Goal: Task Accomplishment & Management: Use online tool/utility

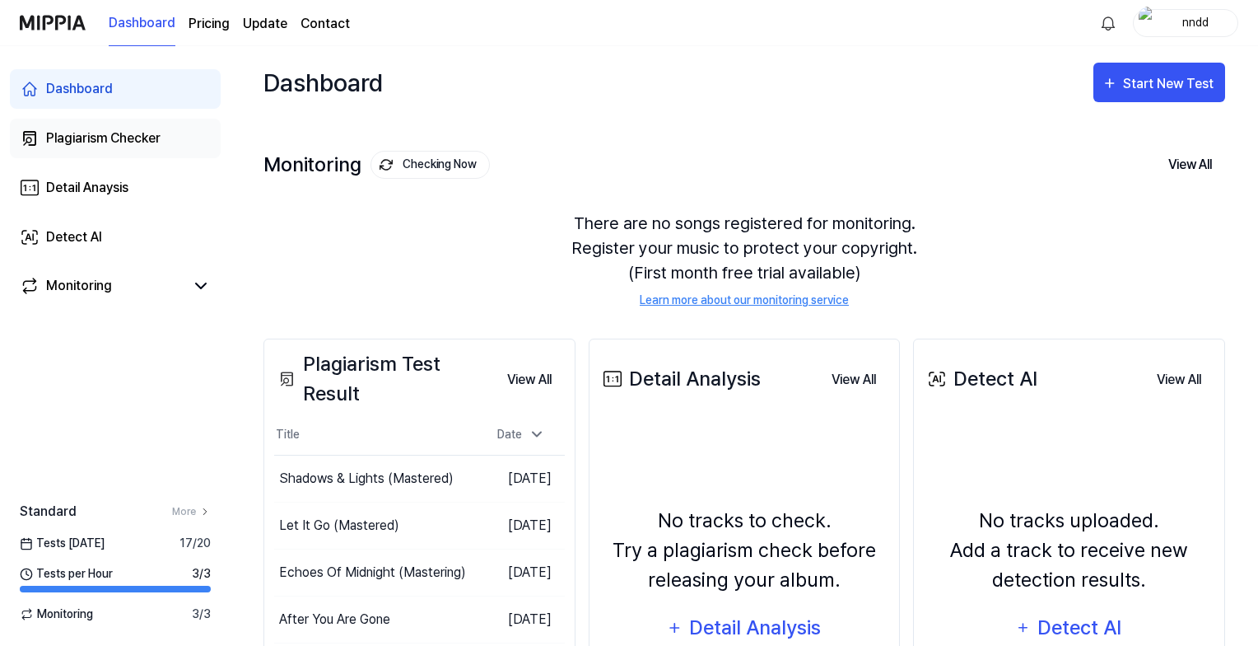
click at [88, 138] on div "Plagiarism Checker" at bounding box center [103, 138] width 114 height 20
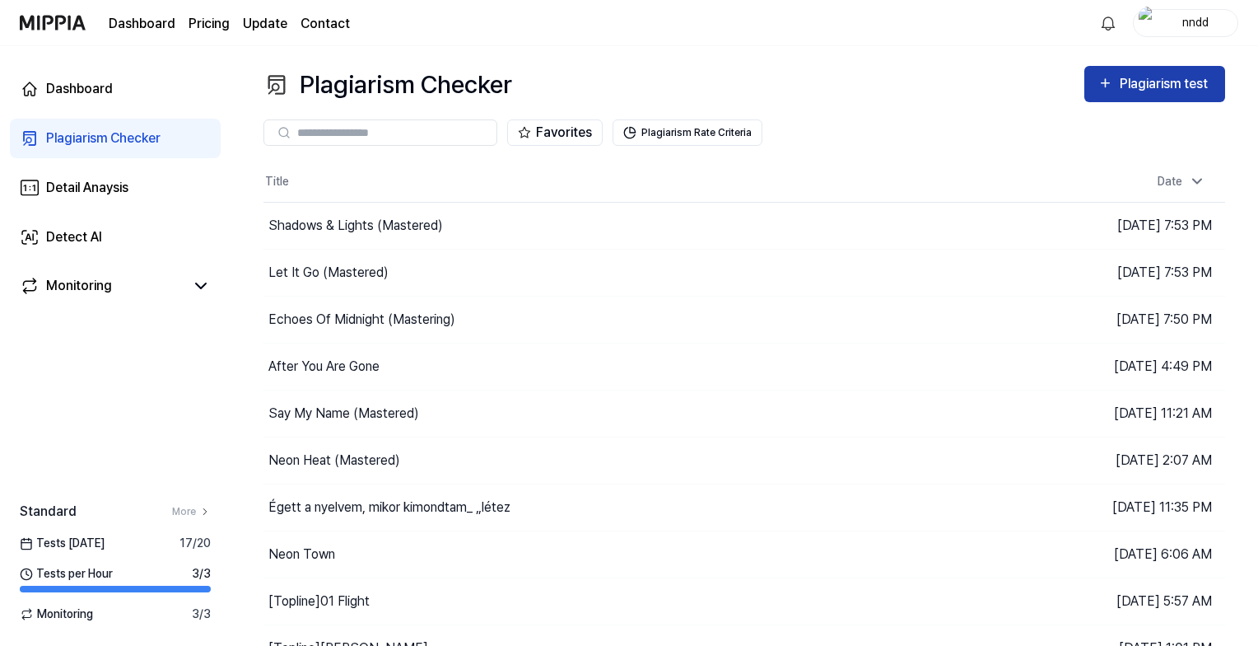
click at [1179, 92] on div "Plagiarism test" at bounding box center [1166, 83] width 92 height 21
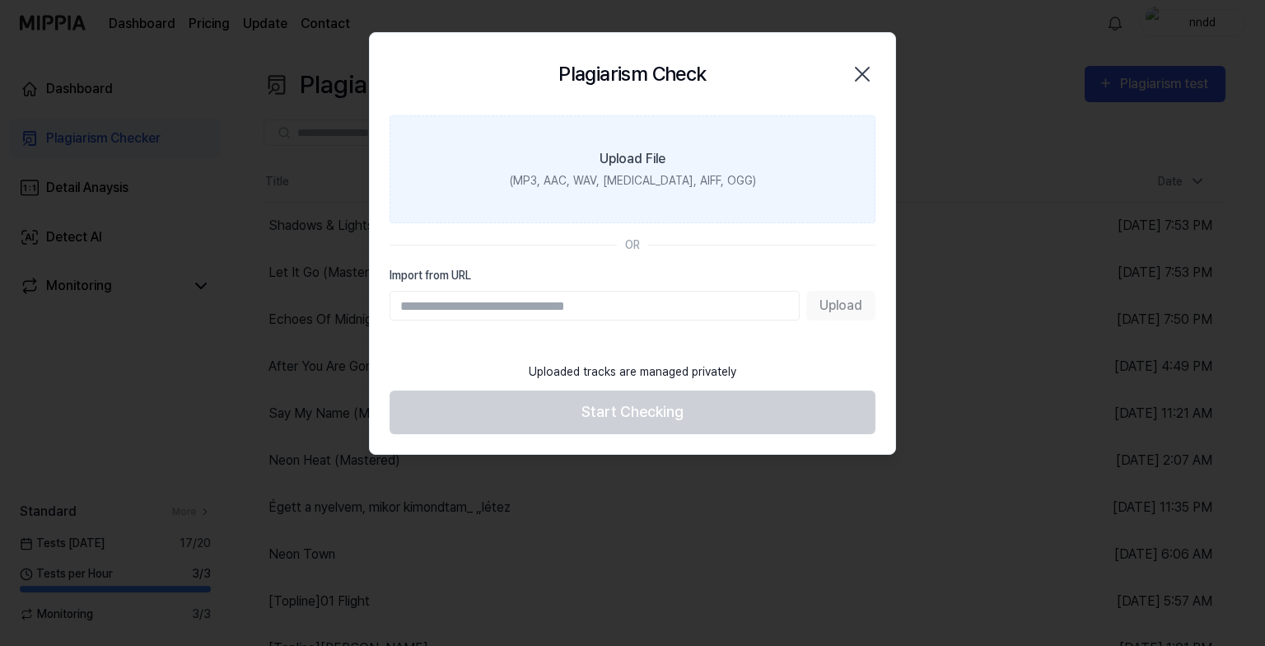
click at [607, 188] on div "(MP3, AAC, WAV, [MEDICAL_DATA], AIFF, OGG)" at bounding box center [633, 180] width 246 height 17
click at [0, 0] on input "Upload File (MP3, AAC, WAV, [MEDICAL_DATA], AIFF, OGG)" at bounding box center [0, 0] width 0 height 0
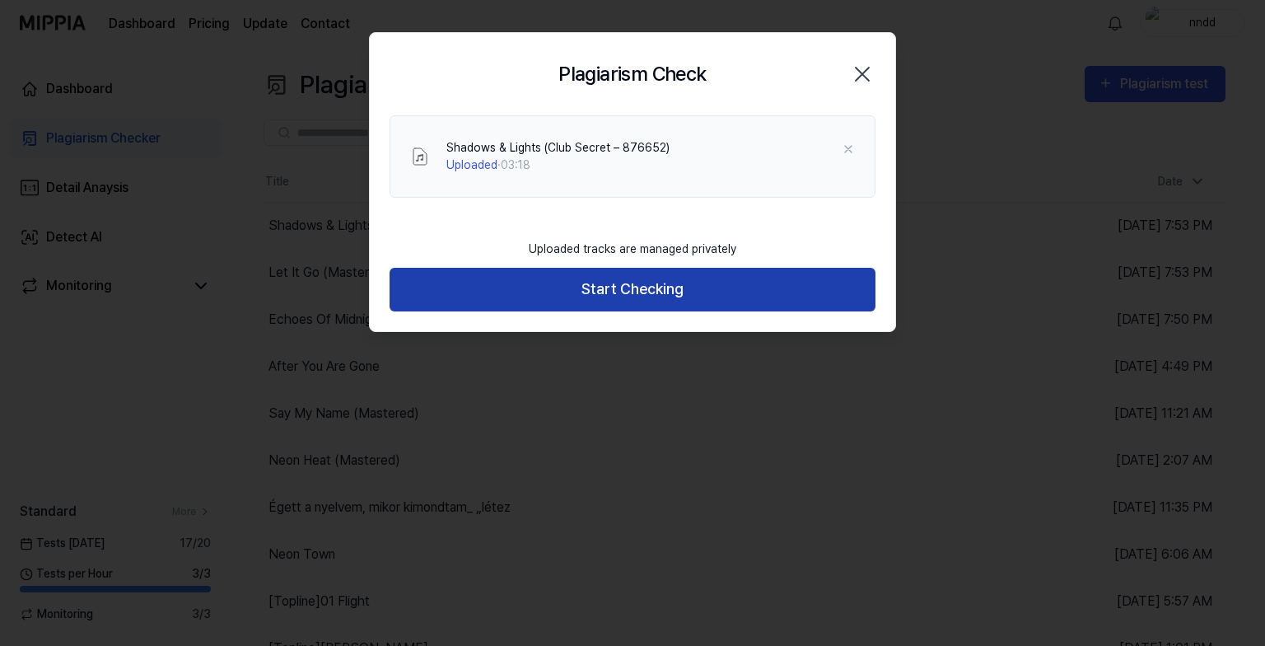
click at [679, 290] on button "Start Checking" at bounding box center [633, 290] width 486 height 44
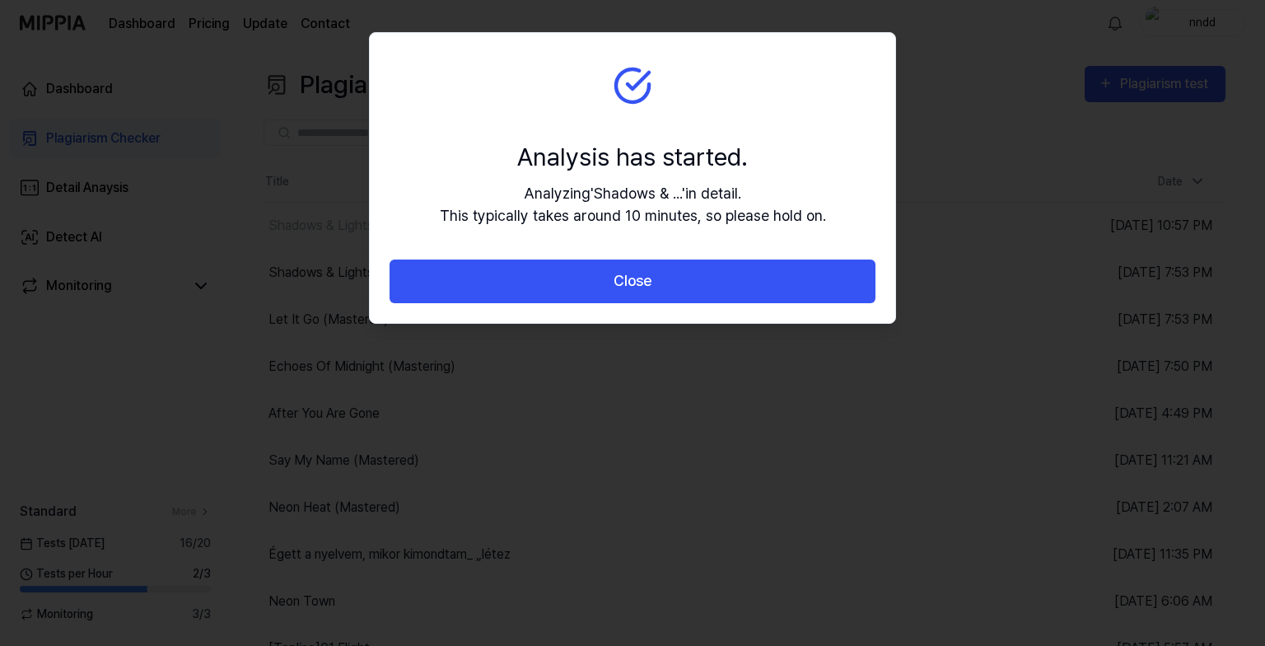
click at [679, 290] on button "Close" at bounding box center [633, 281] width 486 height 44
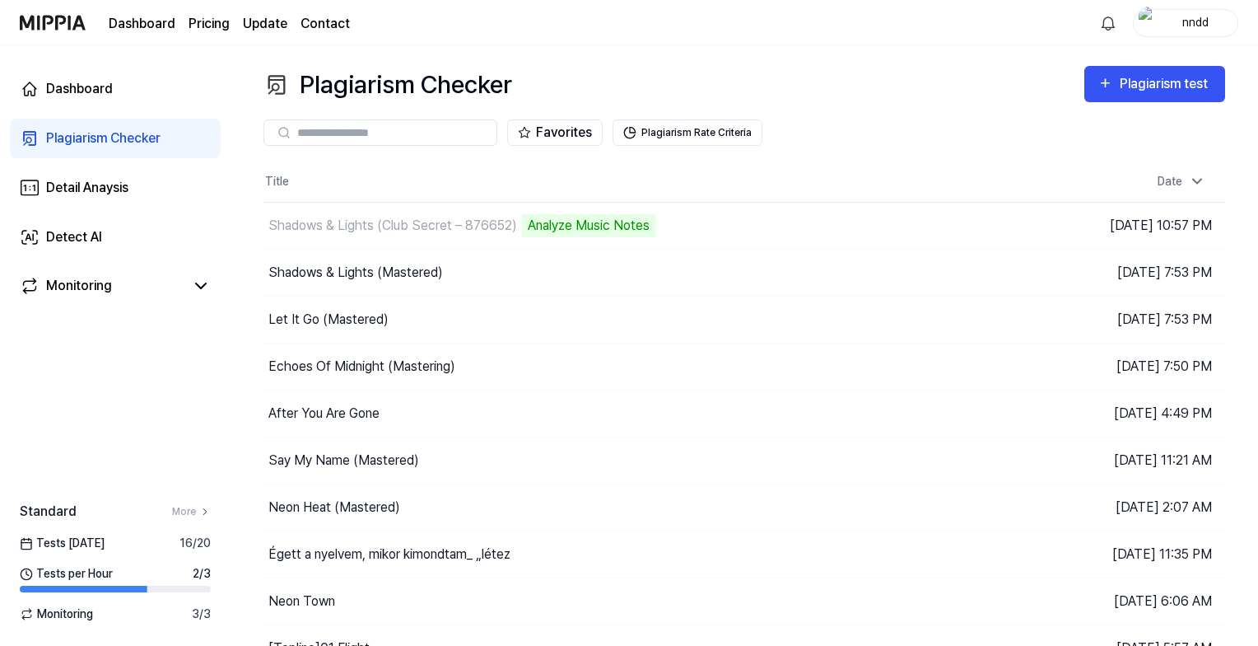
click at [1085, 66] on button "Plagiarism test" at bounding box center [1155, 84] width 141 height 36
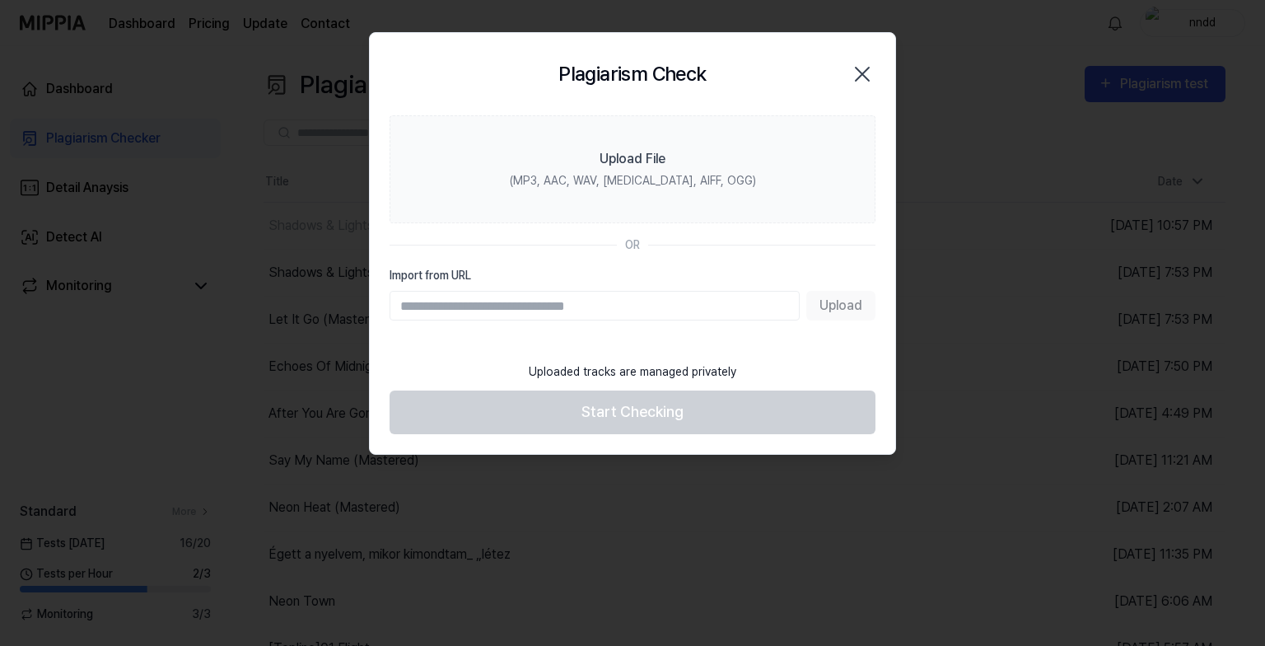
click at [866, 73] on icon "button" at bounding box center [862, 74] width 26 height 26
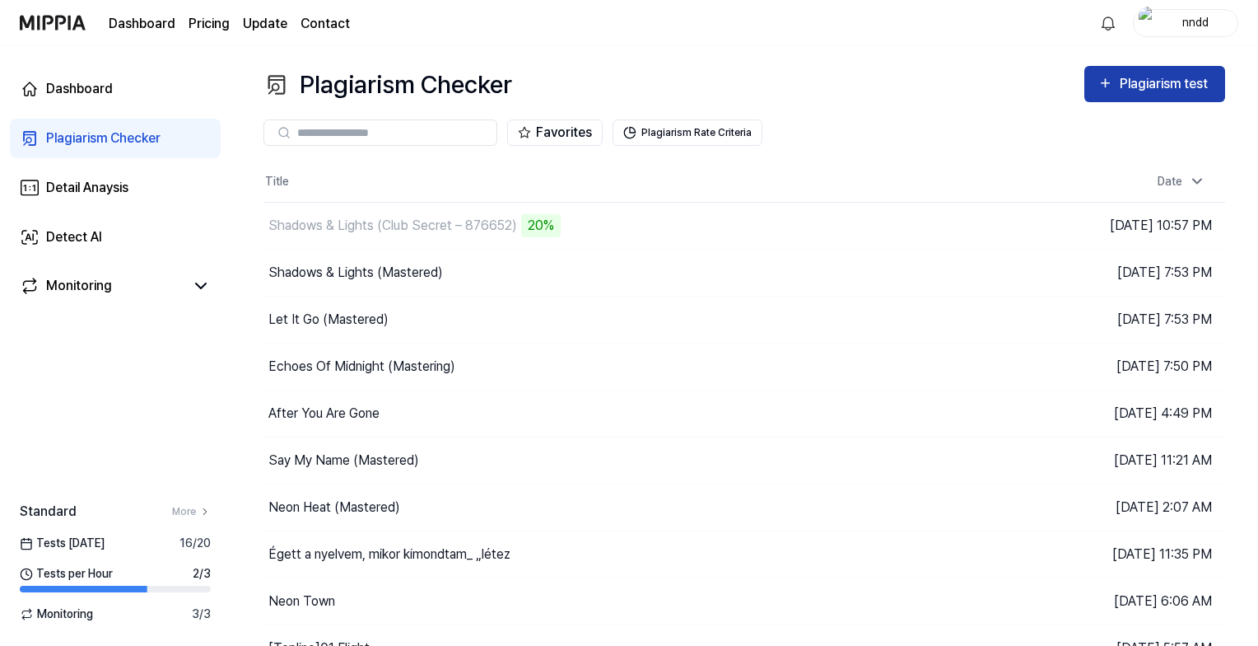
click at [1140, 85] on div "Plagiarism test" at bounding box center [1166, 83] width 92 height 21
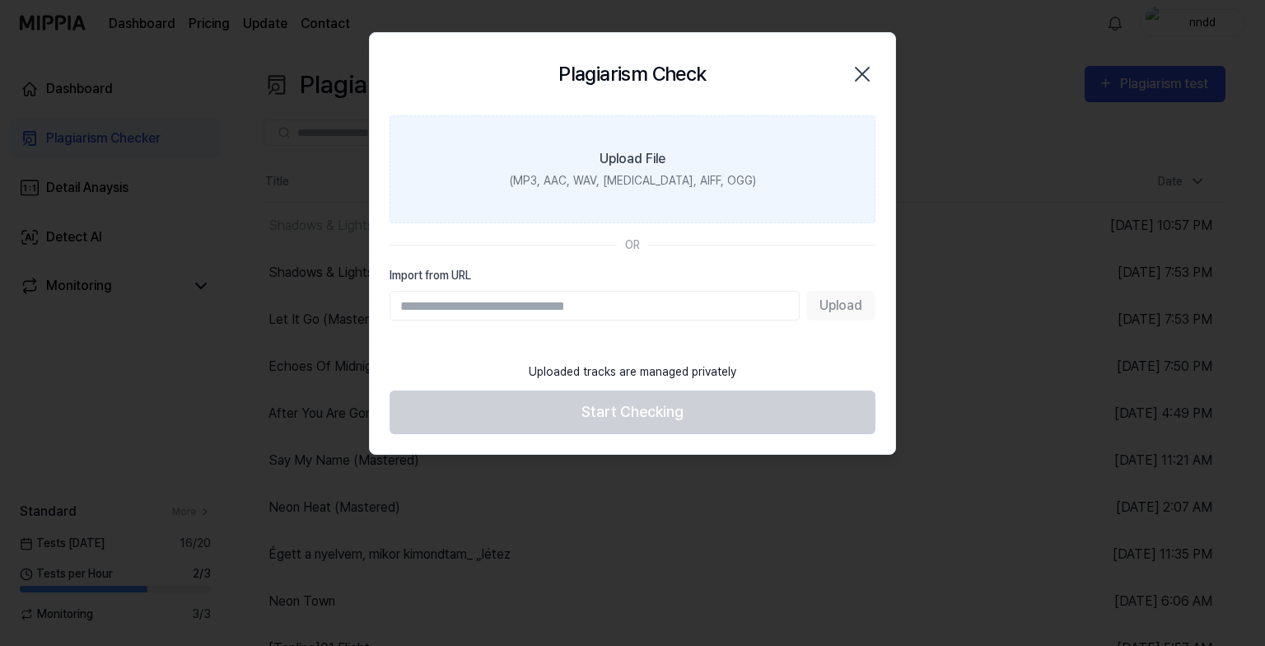
click at [629, 172] on div "(MP3, AAC, WAV, [MEDICAL_DATA], AIFF, OGG)" at bounding box center [633, 180] width 246 height 17
click at [0, 0] on input "Upload File (MP3, AAC, WAV, [MEDICAL_DATA], AIFF, OGG)" at bounding box center [0, 0] width 0 height 0
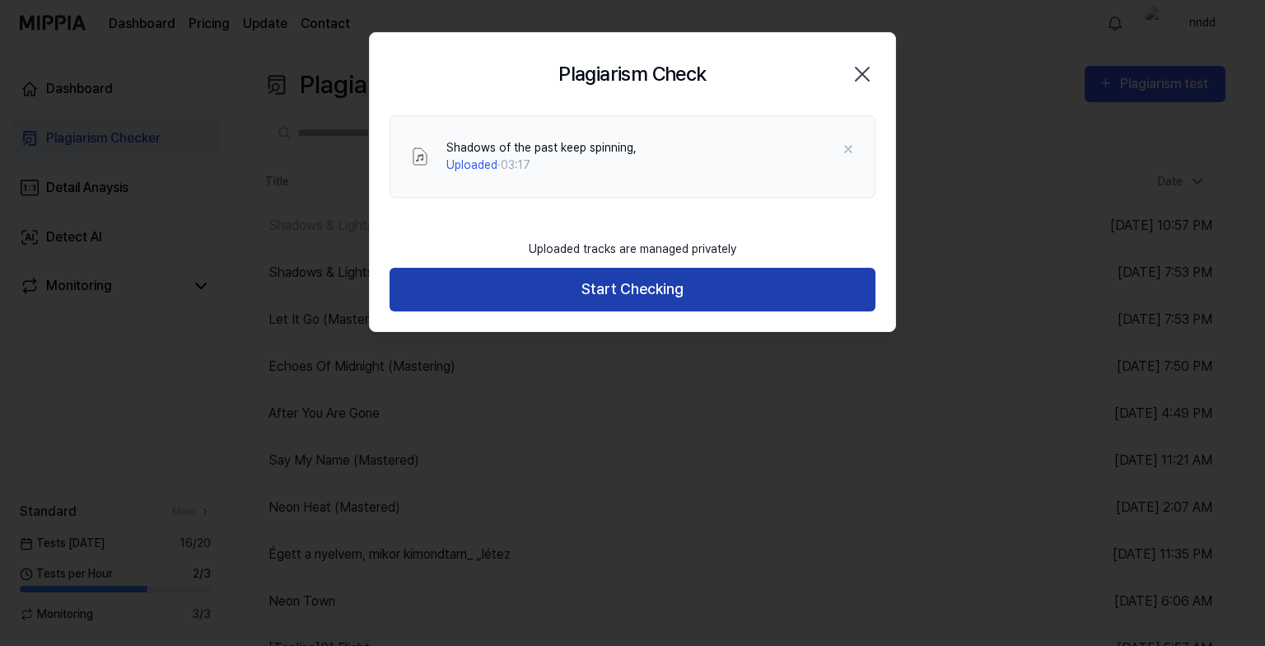
click at [739, 271] on button "Start Checking" at bounding box center [633, 290] width 486 height 44
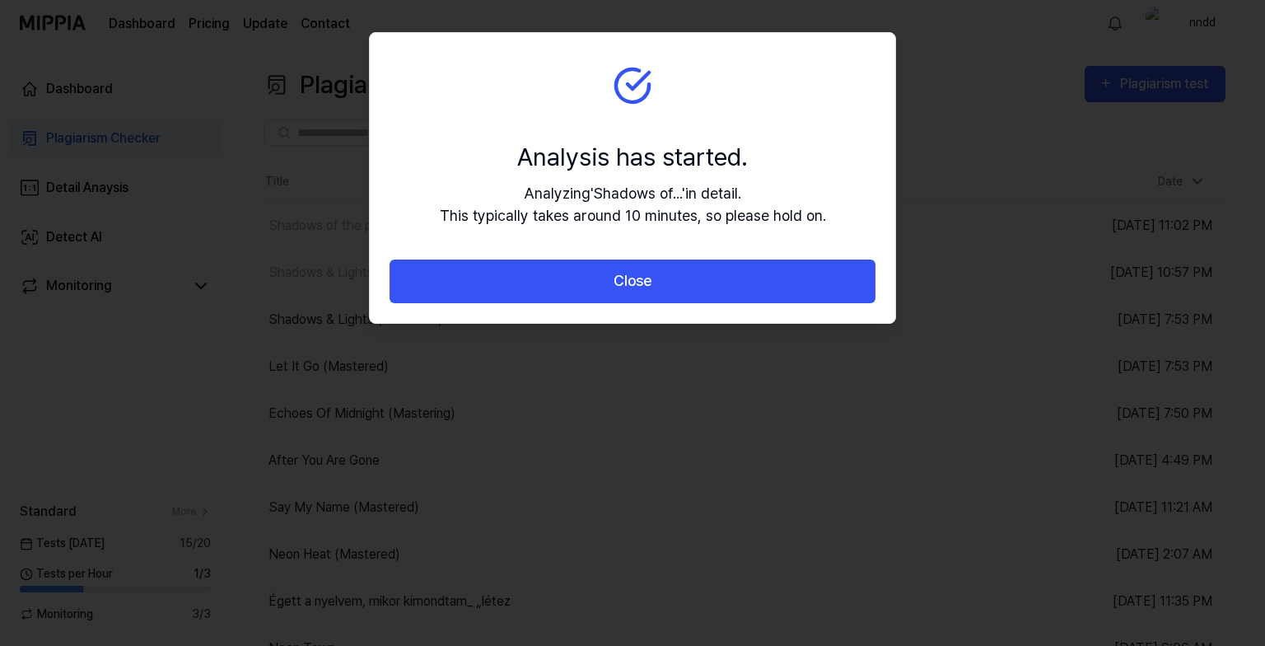
click at [739, 271] on button "Close" at bounding box center [633, 281] width 486 height 44
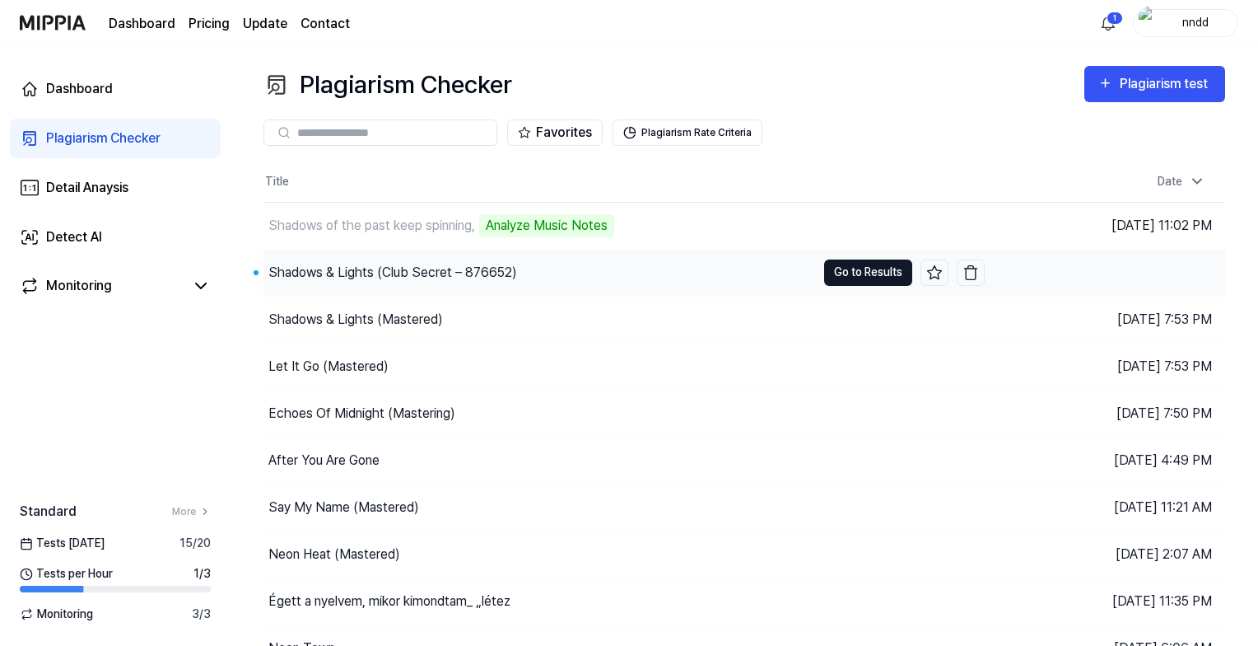
click at [849, 270] on button "Go to Results" at bounding box center [868, 272] width 88 height 26
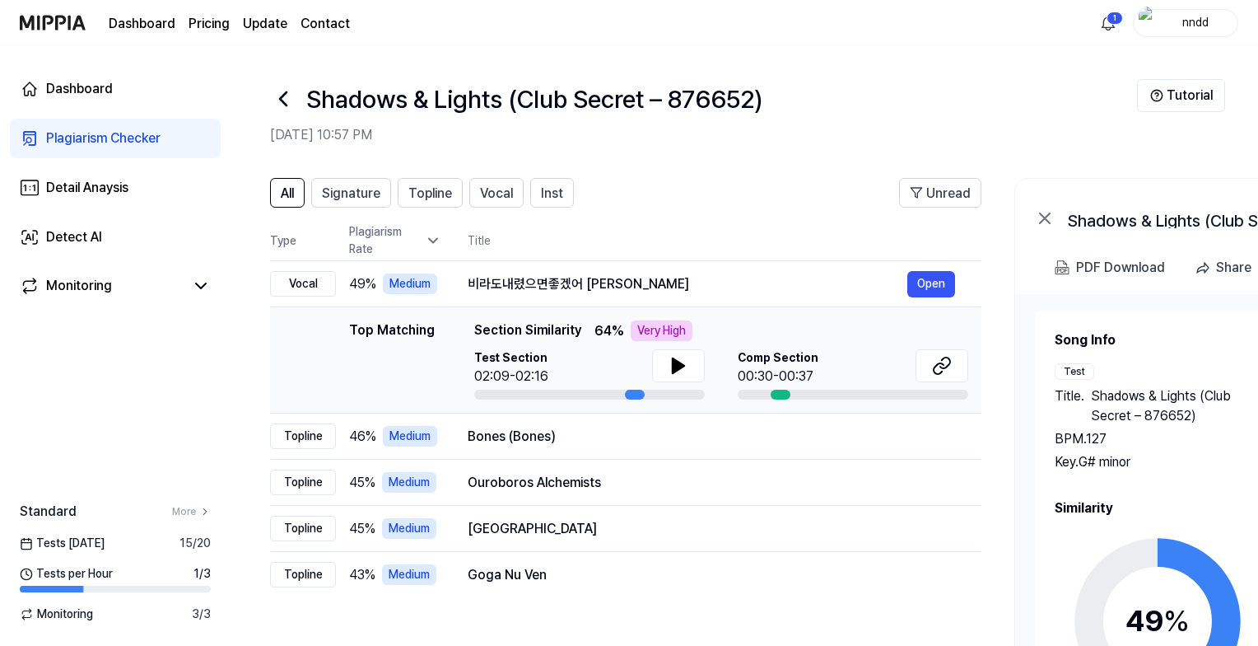
click at [281, 97] on icon at bounding box center [283, 98] width 7 height 13
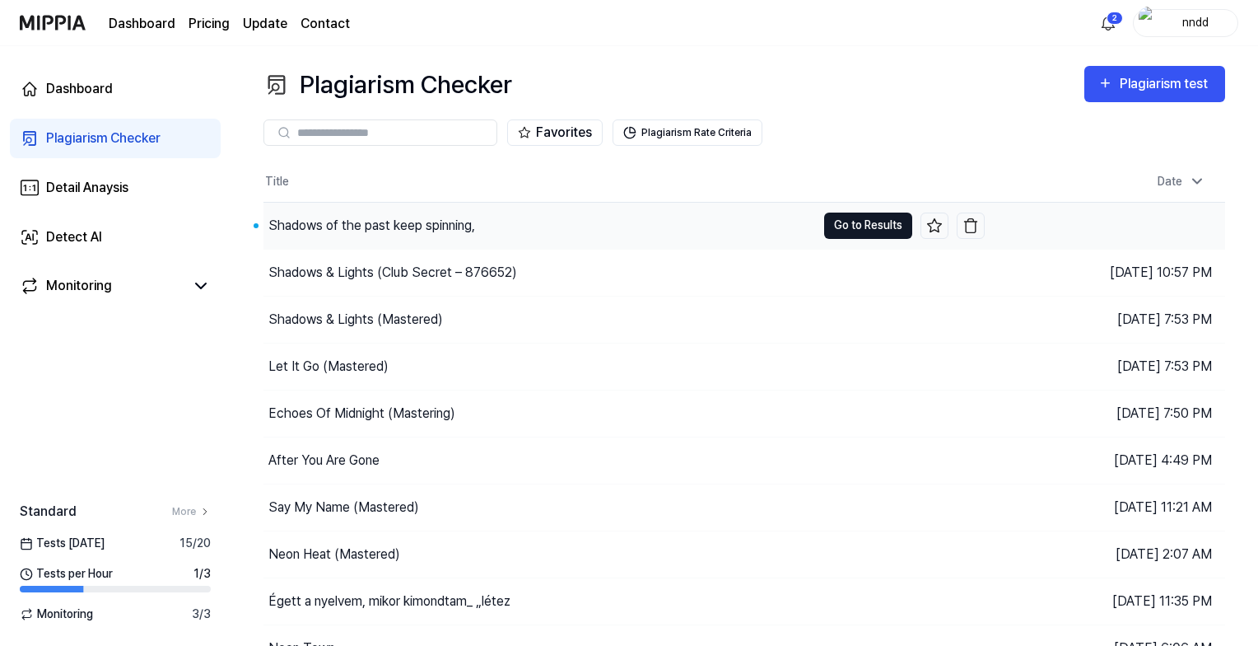
click at [900, 222] on button "Go to Results" at bounding box center [868, 225] width 88 height 26
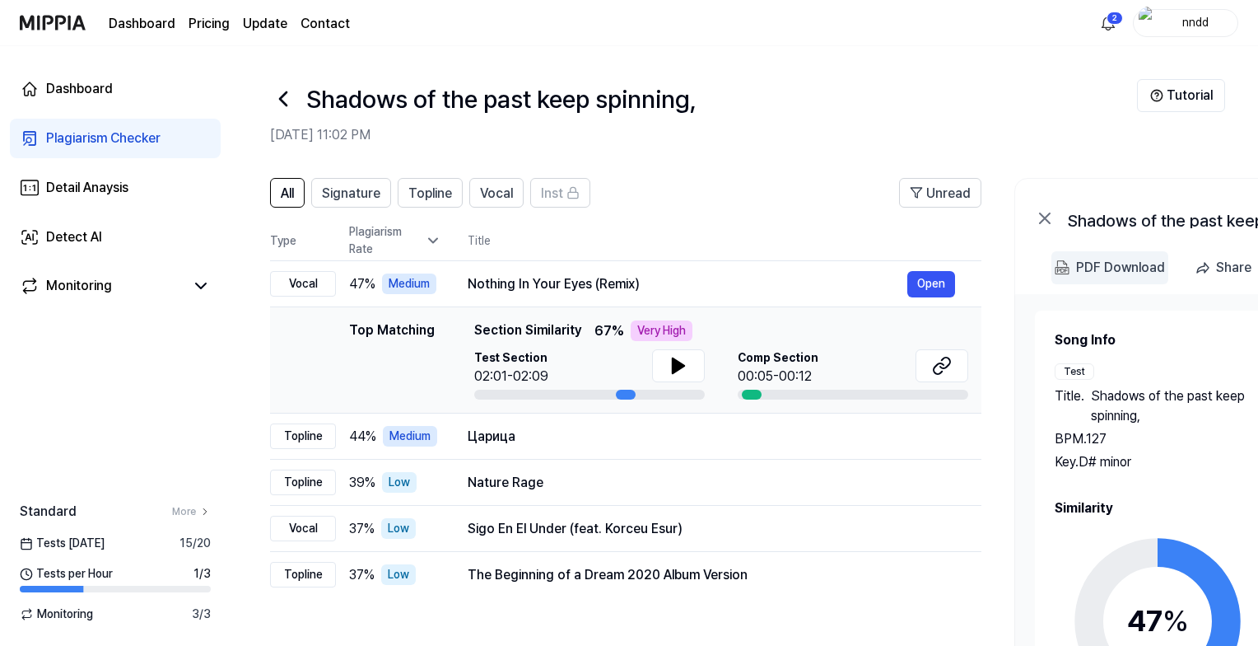
click at [1137, 271] on div "PDF Download" at bounding box center [1120, 267] width 89 height 21
click at [725, 435] on div "Царица" at bounding box center [688, 437] width 440 height 20
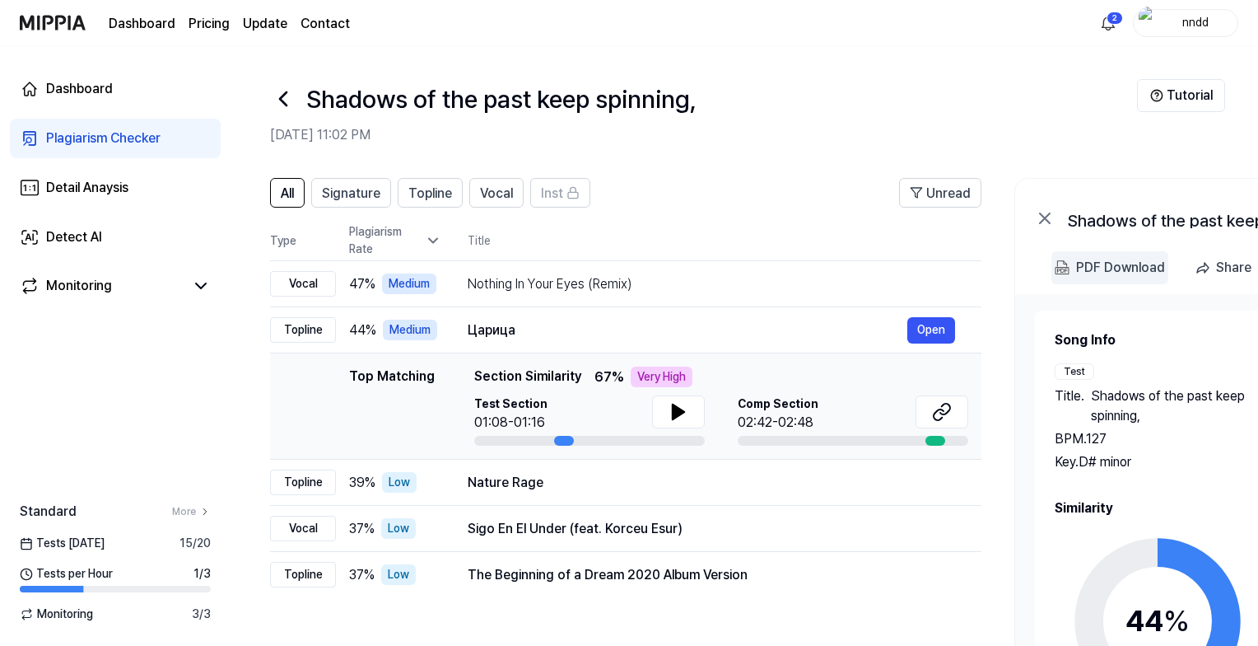
click at [1101, 266] on div "PDF Download" at bounding box center [1120, 267] width 89 height 21
click at [280, 99] on icon at bounding box center [283, 98] width 7 height 13
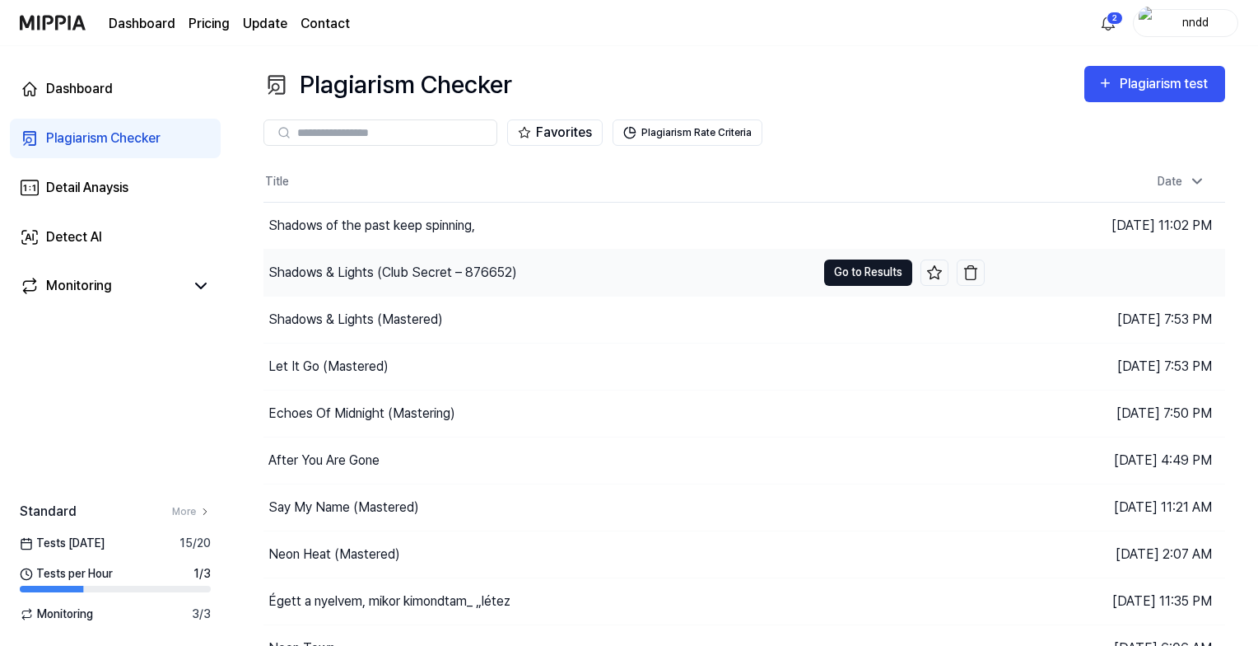
click at [890, 274] on button "Go to Results" at bounding box center [868, 272] width 88 height 26
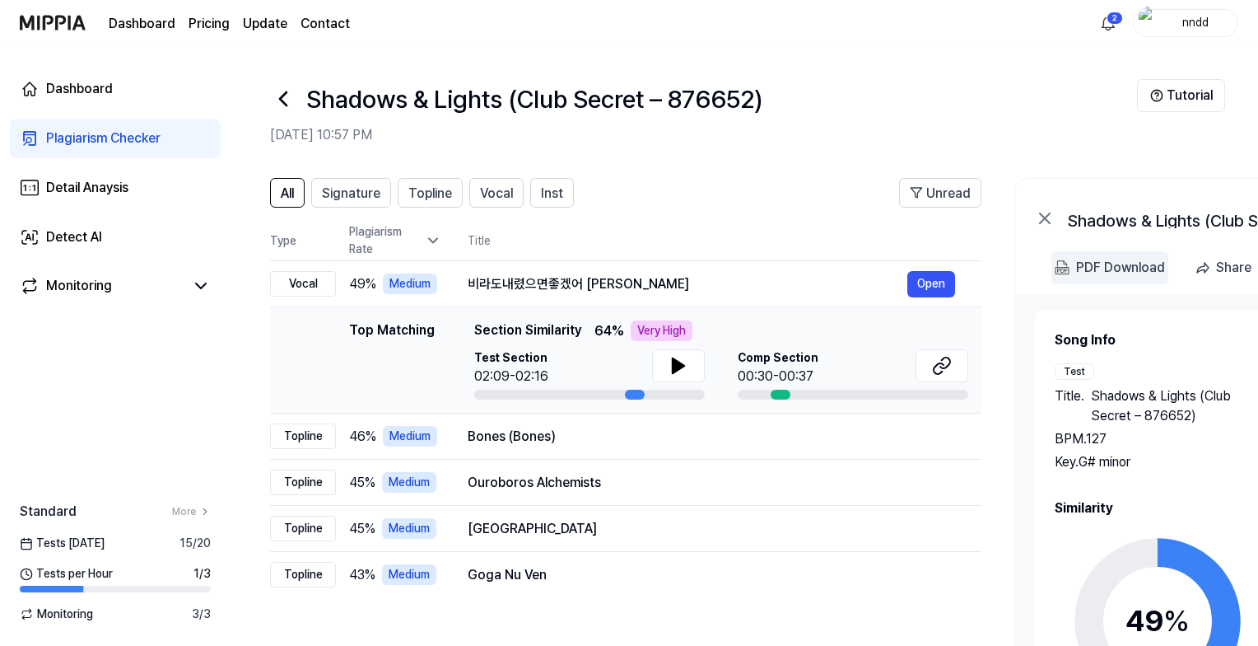
click at [1076, 264] on div "PDF Download" at bounding box center [1120, 267] width 89 height 21
click at [1030, 319] on div "Song Info Test Title . Shadows & Lights (Club Secret – 876652) BPM. 127 Key. G#…" at bounding box center [1277, 531] width 523 height 474
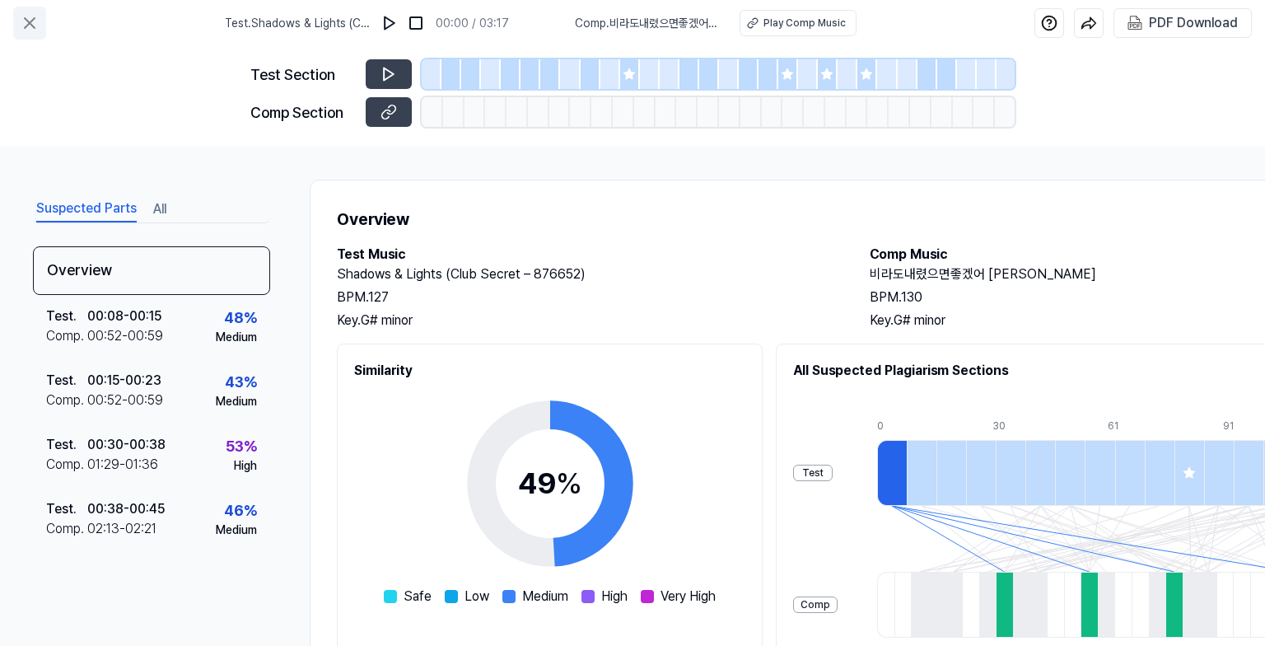
click at [37, 20] on icon at bounding box center [30, 23] width 20 height 20
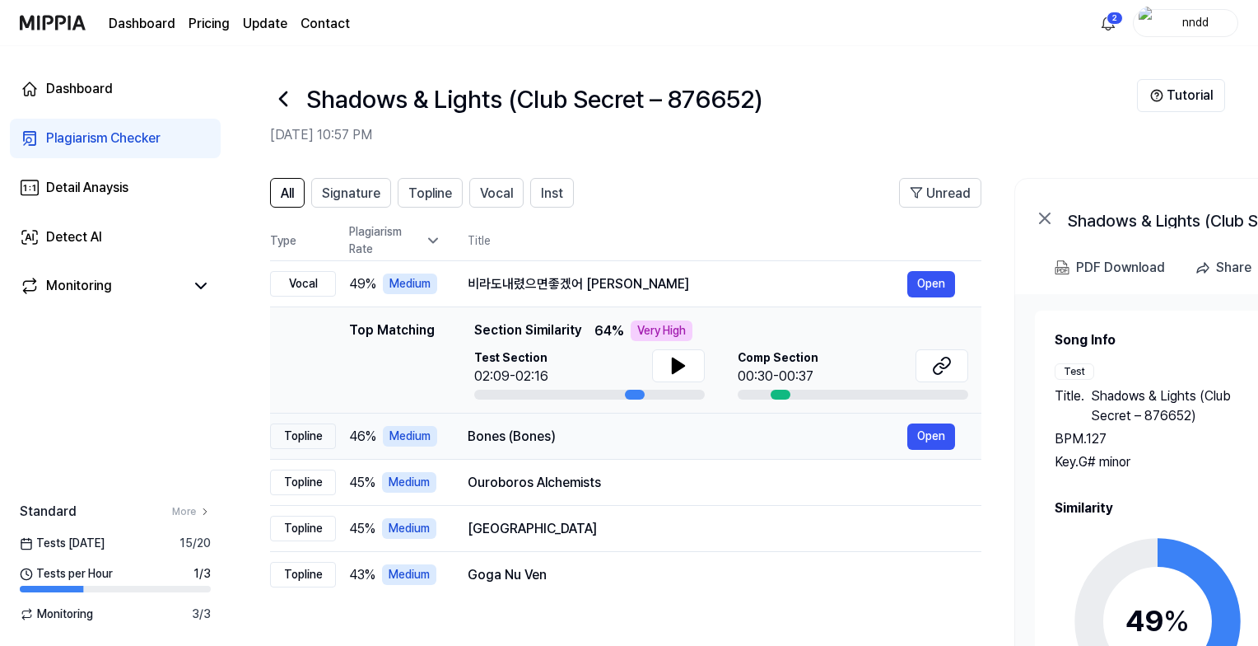
click at [578, 432] on div "Bones (Bones)" at bounding box center [688, 437] width 440 height 20
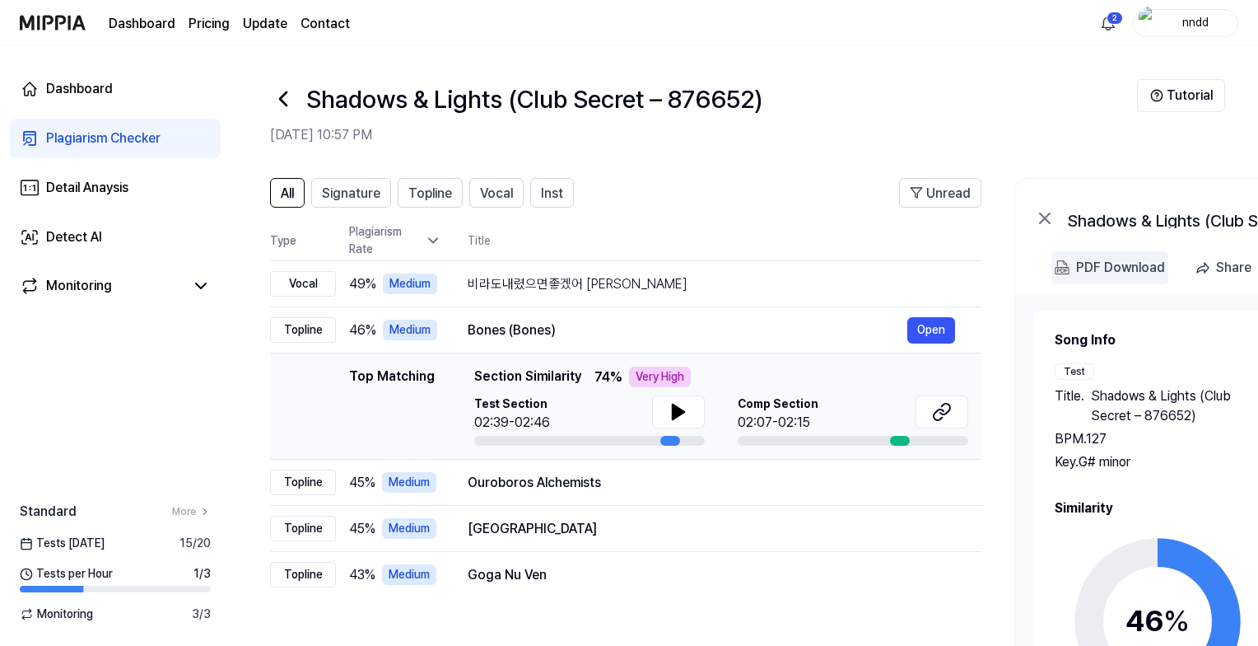
click at [1127, 278] on 다운로드 "PDF Download" at bounding box center [1110, 267] width 117 height 33
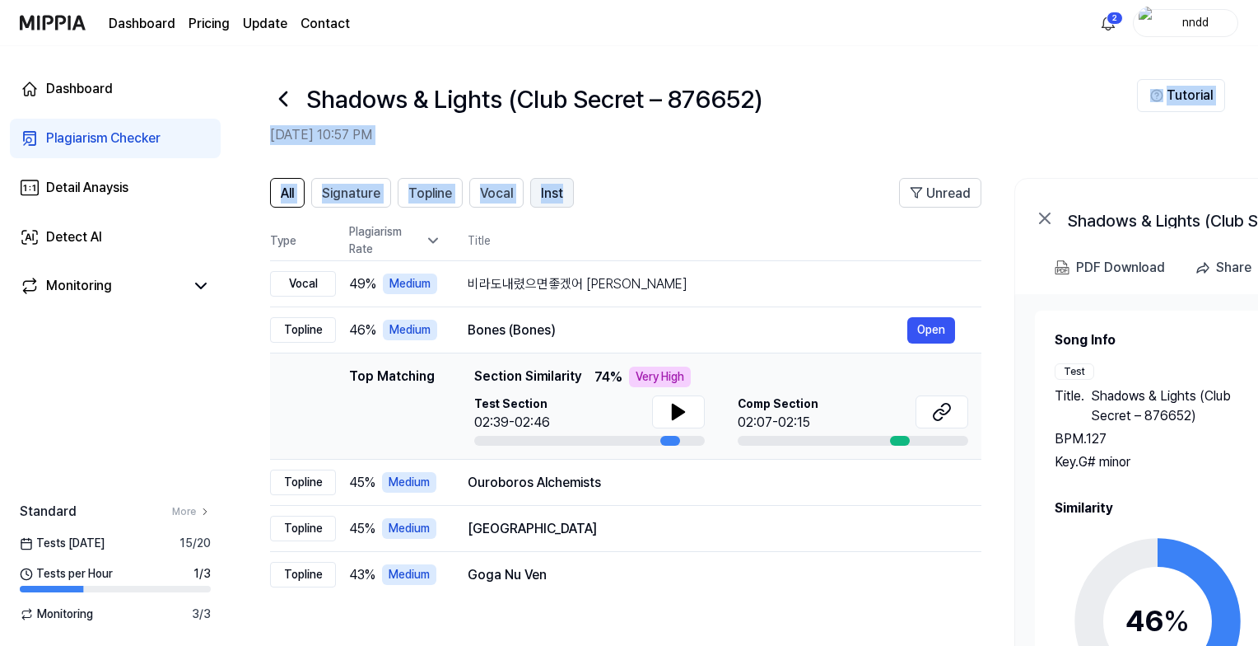
drag, startPoint x: 946, startPoint y: 90, endPoint x: 543, endPoint y: 183, distance: 413.4
click at [543, 183] on div "Shadows & Lights (Club Secret – 876652) [DATE] 10:57 PM Tutorial All Signature …" at bounding box center [745, 346] width 1028 height 600
click at [543, 183] on div "Inst" at bounding box center [552, 192] width 22 height 21
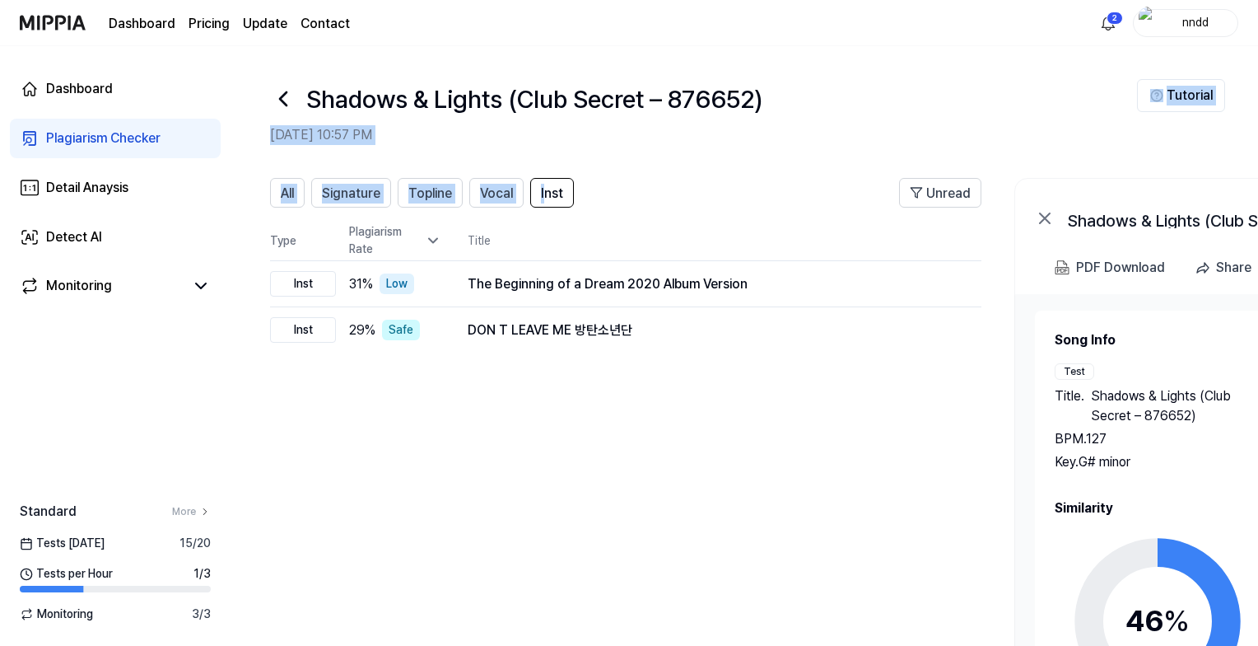
click at [756, 145] on header "Shadows & Lights (Club Secret – 876652) [DATE] 10:57 PM Tutorial" at bounding box center [745, 103] width 1028 height 115
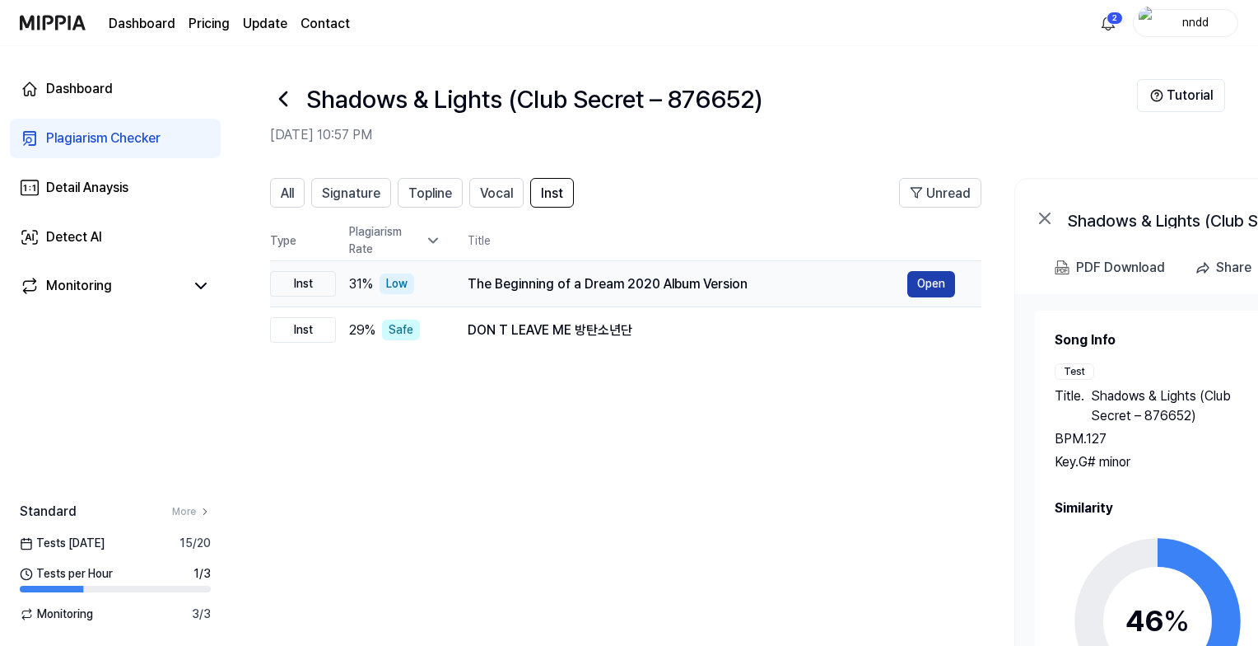
click at [943, 287] on button "Open" at bounding box center [932, 284] width 48 height 26
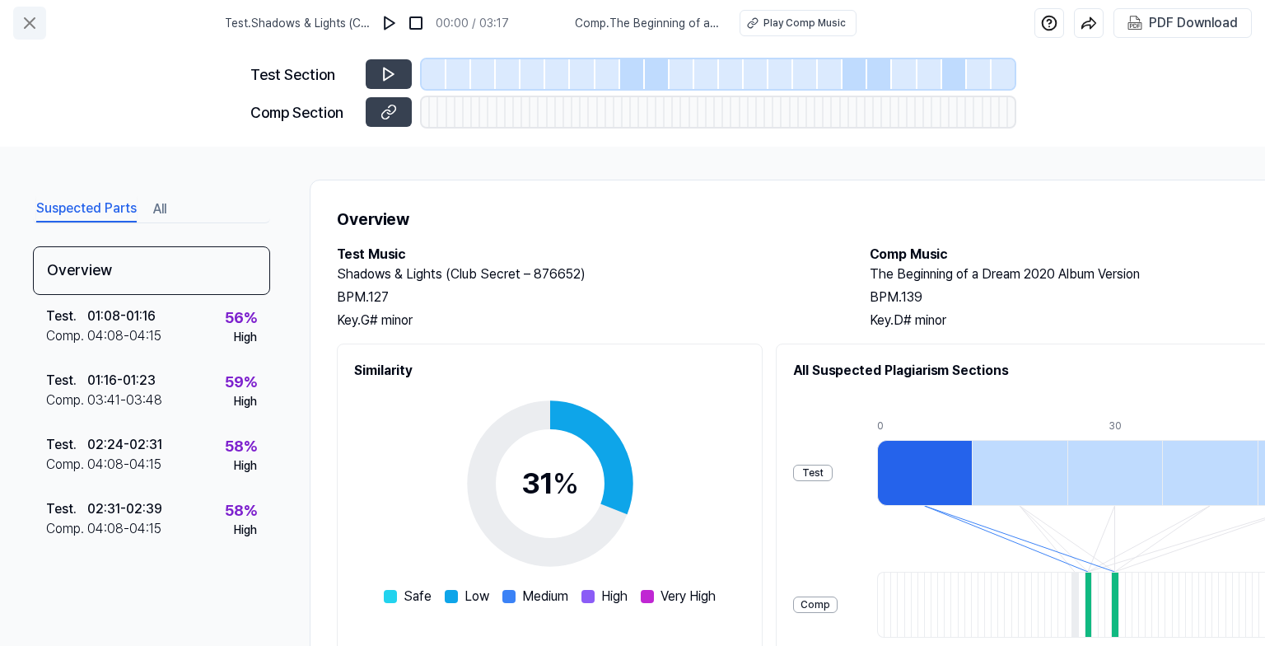
click at [27, 25] on icon at bounding box center [30, 23] width 10 height 10
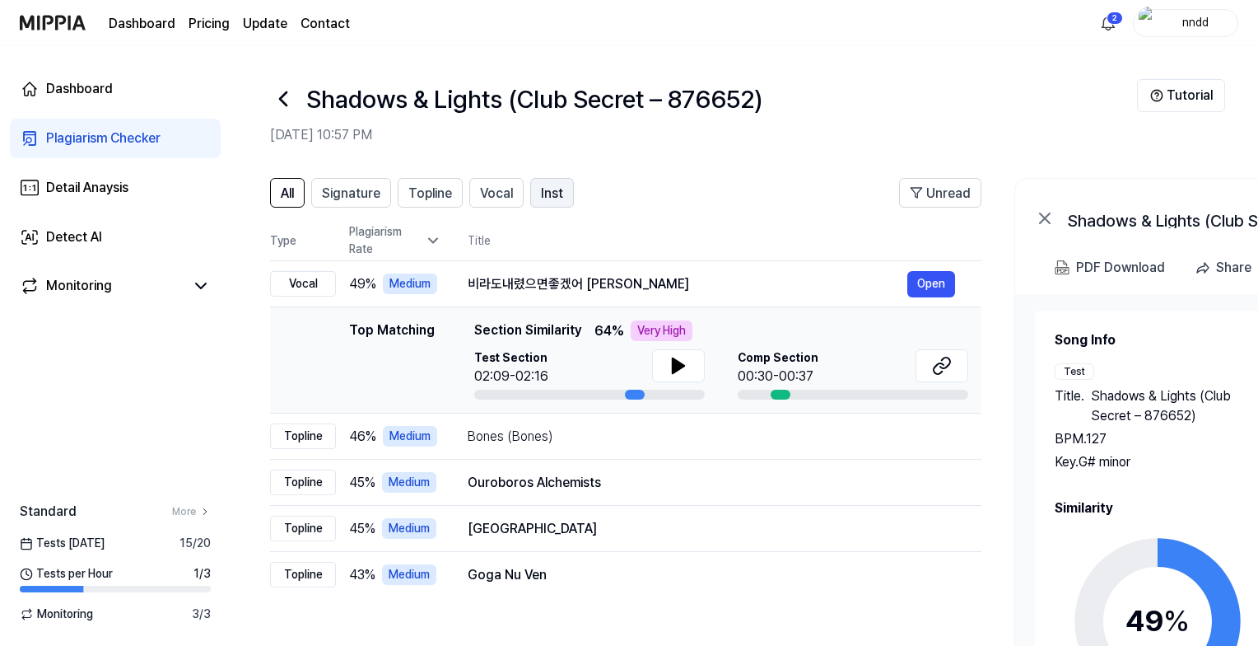
click at [564, 194] on button "Inst" at bounding box center [552, 193] width 44 height 30
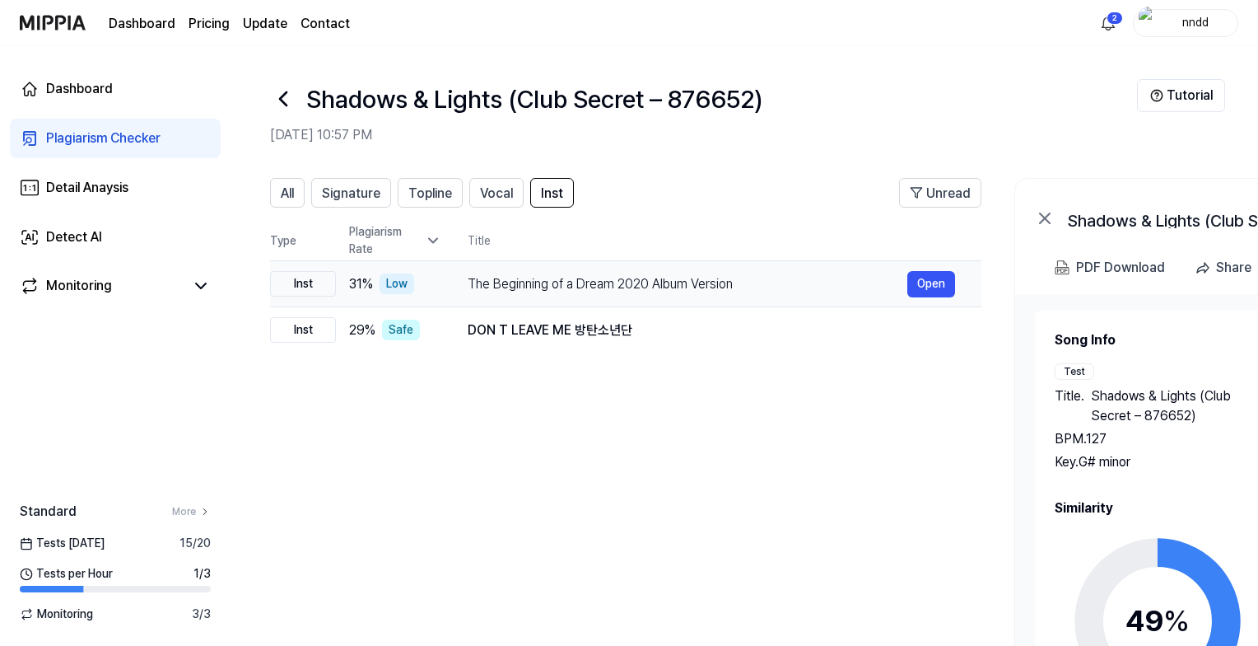
click at [756, 283] on div "The Beginning of a Dream 2020 Album Version" at bounding box center [688, 284] width 440 height 20
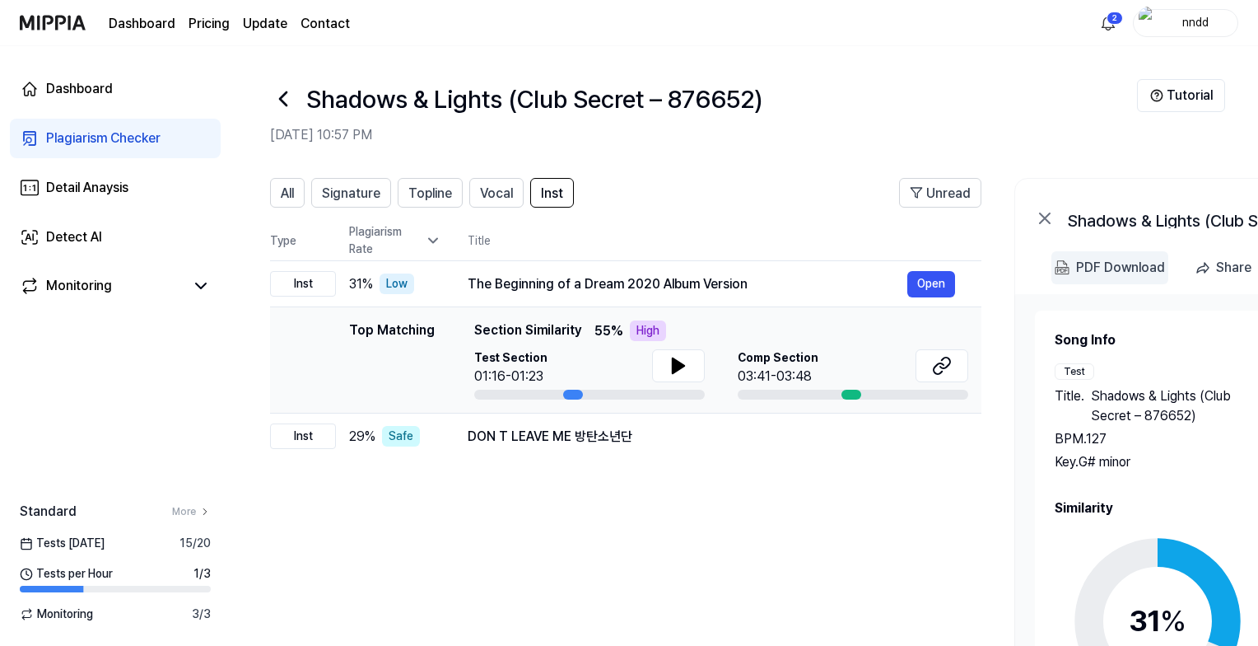
click at [1106, 278] on 다운로드 "PDF Download" at bounding box center [1110, 267] width 117 height 33
click at [366, 201] on span "Signature" at bounding box center [351, 194] width 58 height 20
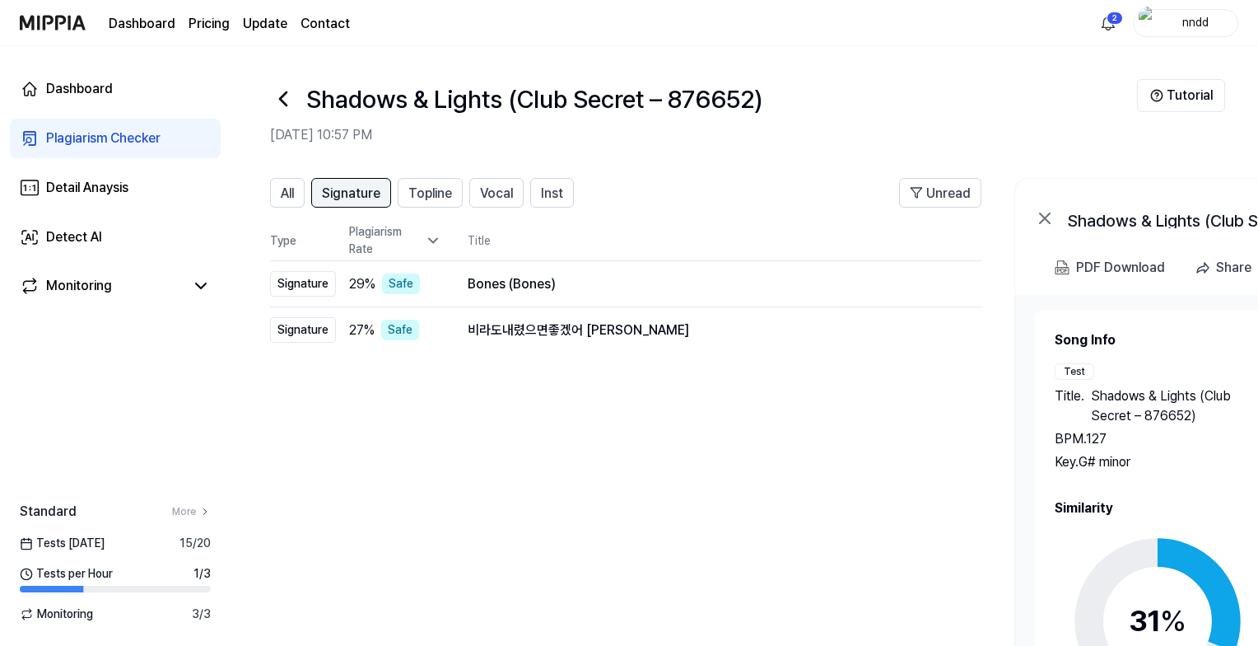
click at [366, 201] on span "Signature" at bounding box center [351, 194] width 58 height 20
click at [292, 207] on button "All" at bounding box center [287, 193] width 35 height 30
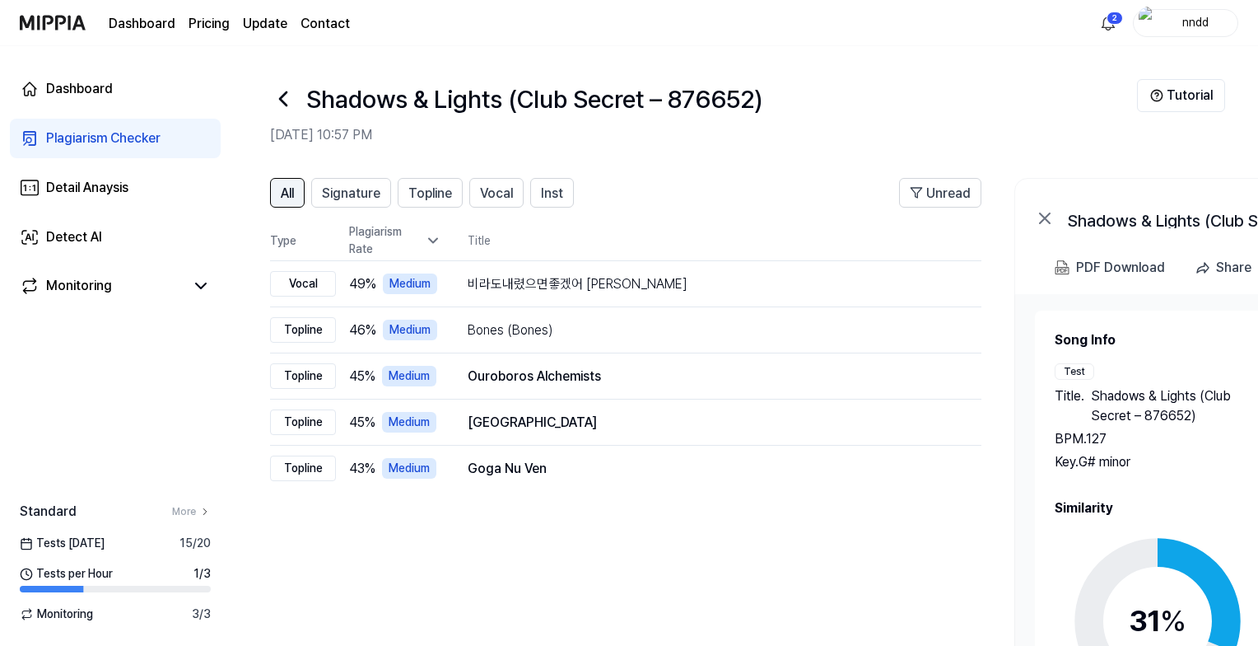
click at [283, 204] on button "All" at bounding box center [287, 193] width 35 height 30
click at [395, 236] on div "Plagiarism Rate" at bounding box center [395, 240] width 92 height 35
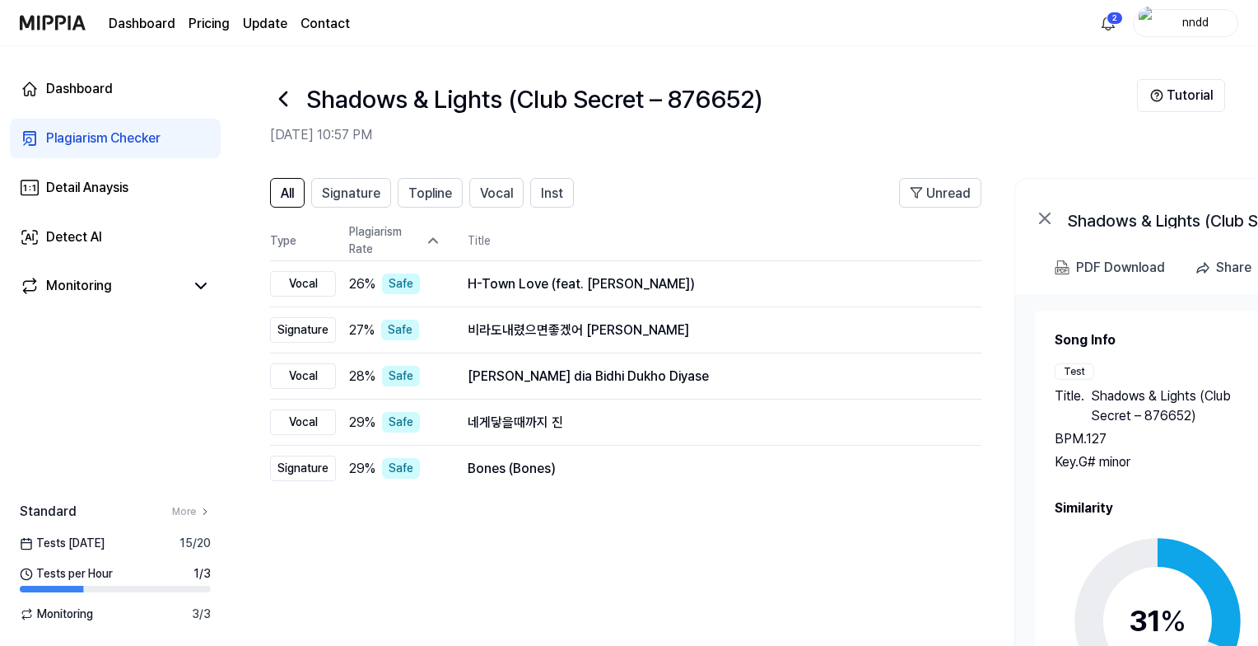
click at [395, 236] on div "Plagiarism Rate" at bounding box center [395, 240] width 92 height 35
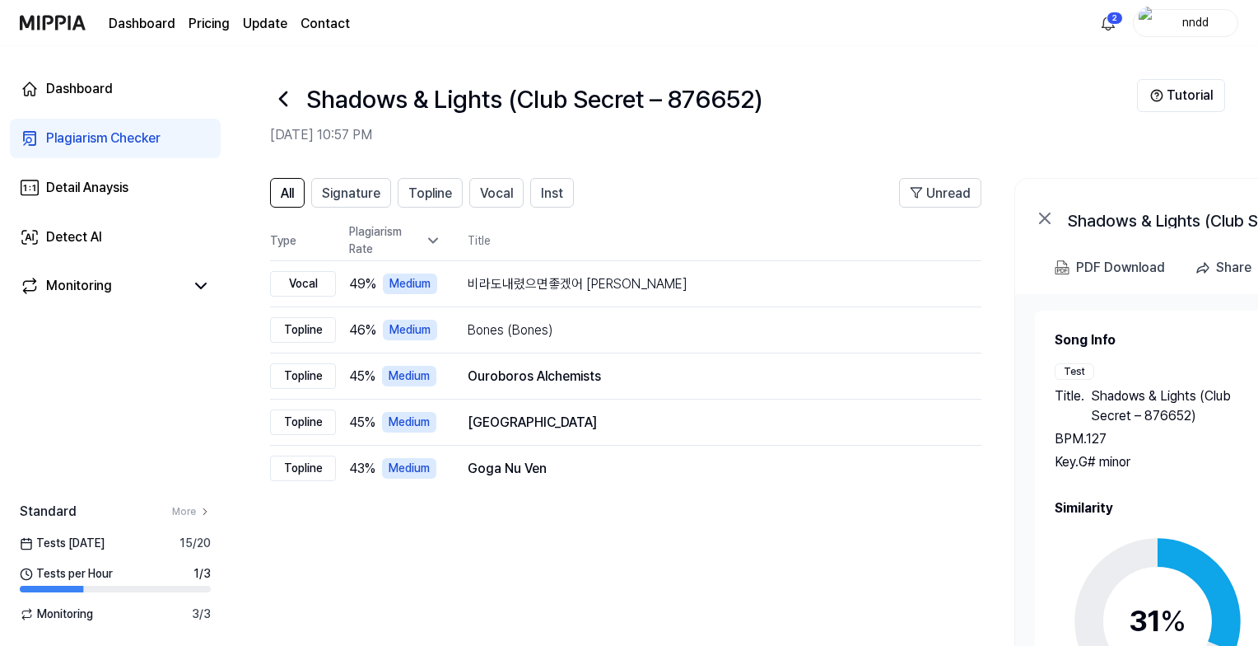
click at [279, 250] on th "Type" at bounding box center [303, 241] width 66 height 40
click at [286, 198] on span "All" at bounding box center [287, 194] width 13 height 20
click at [281, 110] on icon at bounding box center [283, 99] width 26 height 26
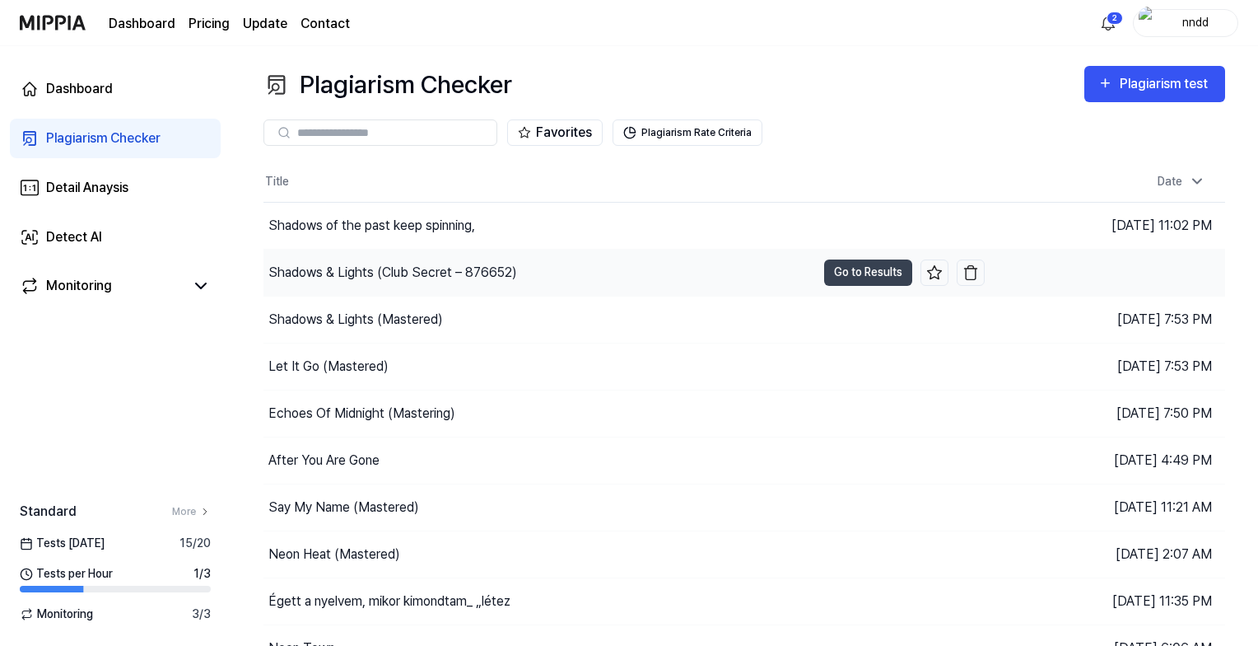
click at [409, 273] on div "Shadows & Lights (Club Secret – 876652)" at bounding box center [393, 273] width 249 height 20
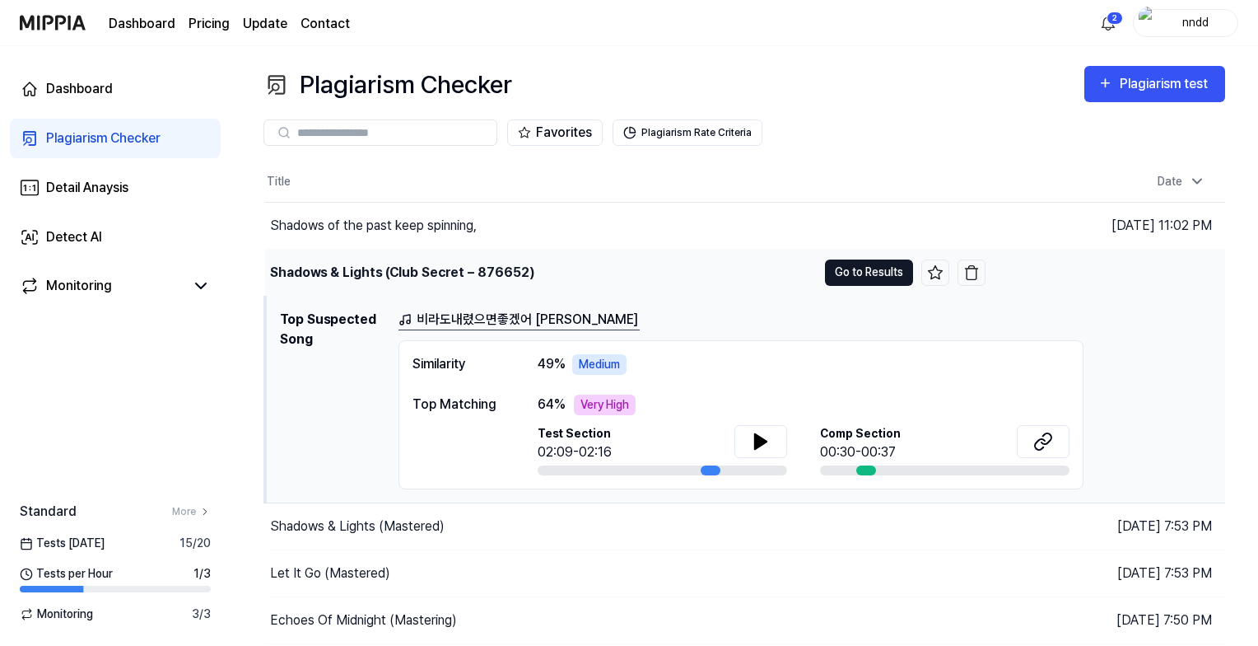
click at [859, 273] on button "Go to Results" at bounding box center [869, 272] width 88 height 26
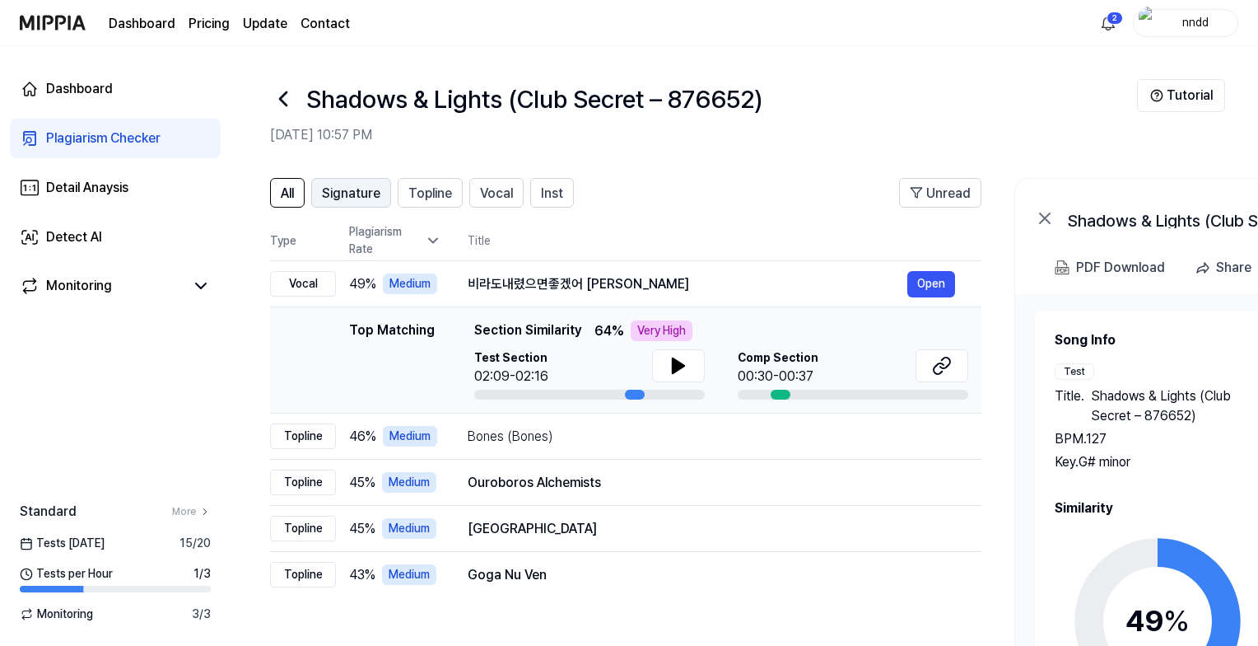
click at [371, 189] on span "Signature" at bounding box center [351, 194] width 58 height 20
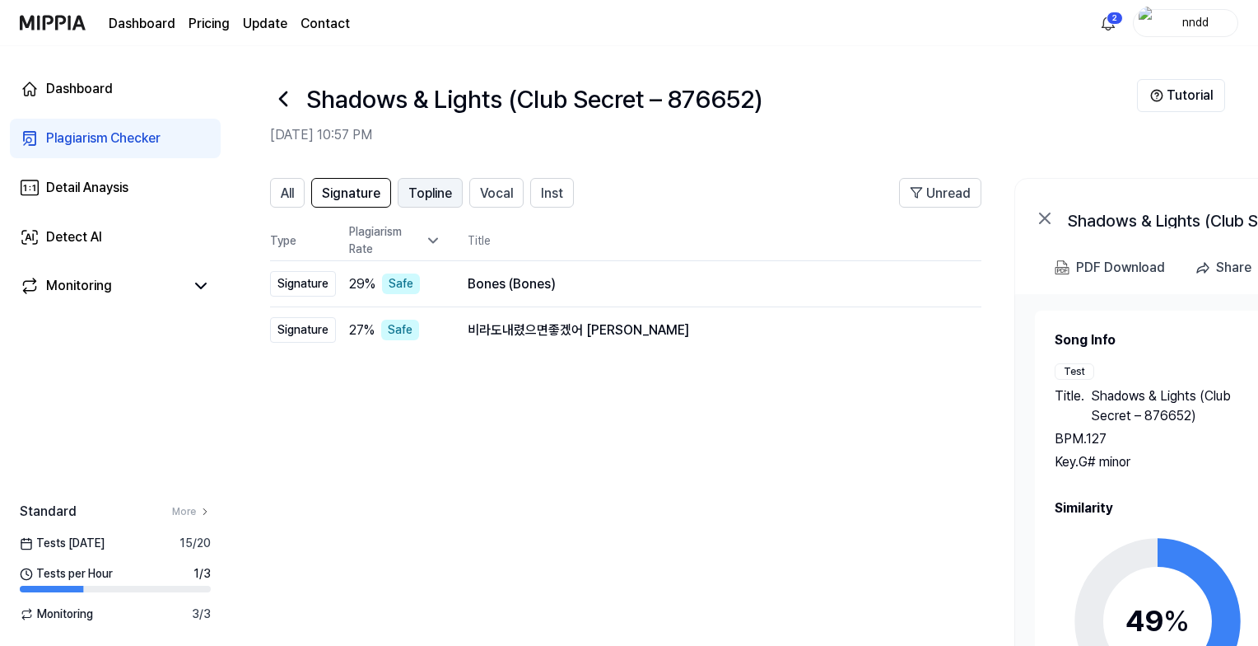
click at [456, 191] on button "Topline" at bounding box center [430, 193] width 65 height 30
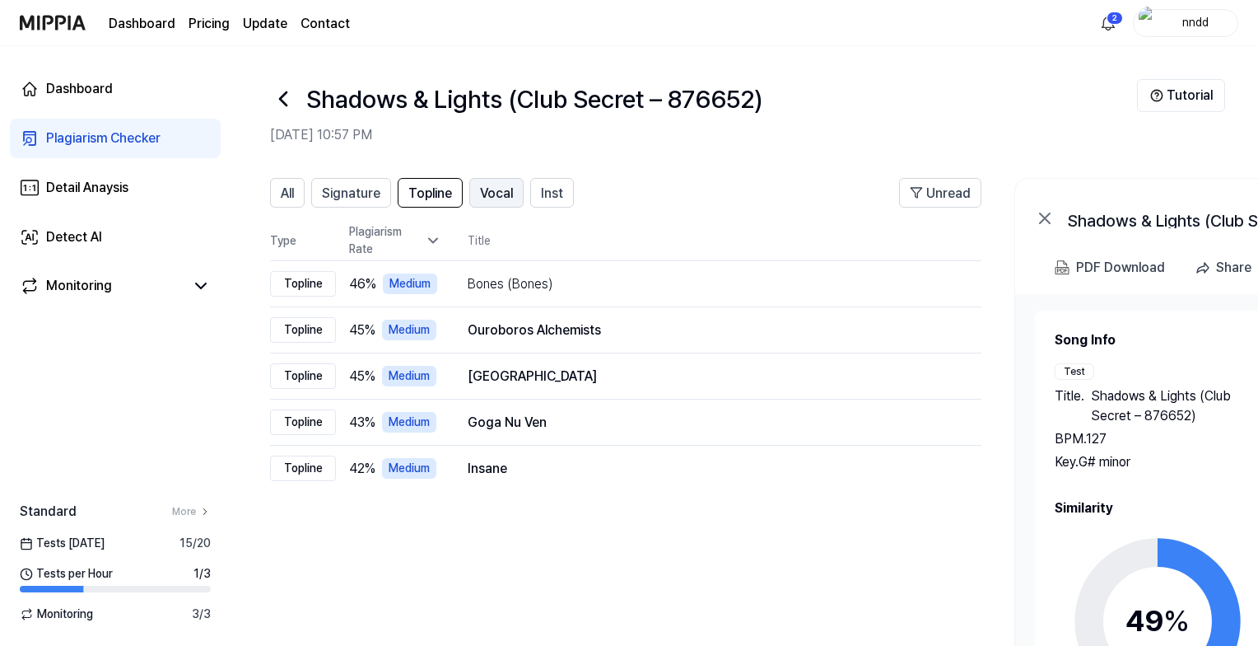
click at [481, 198] on span "Vocal" at bounding box center [496, 194] width 33 height 20
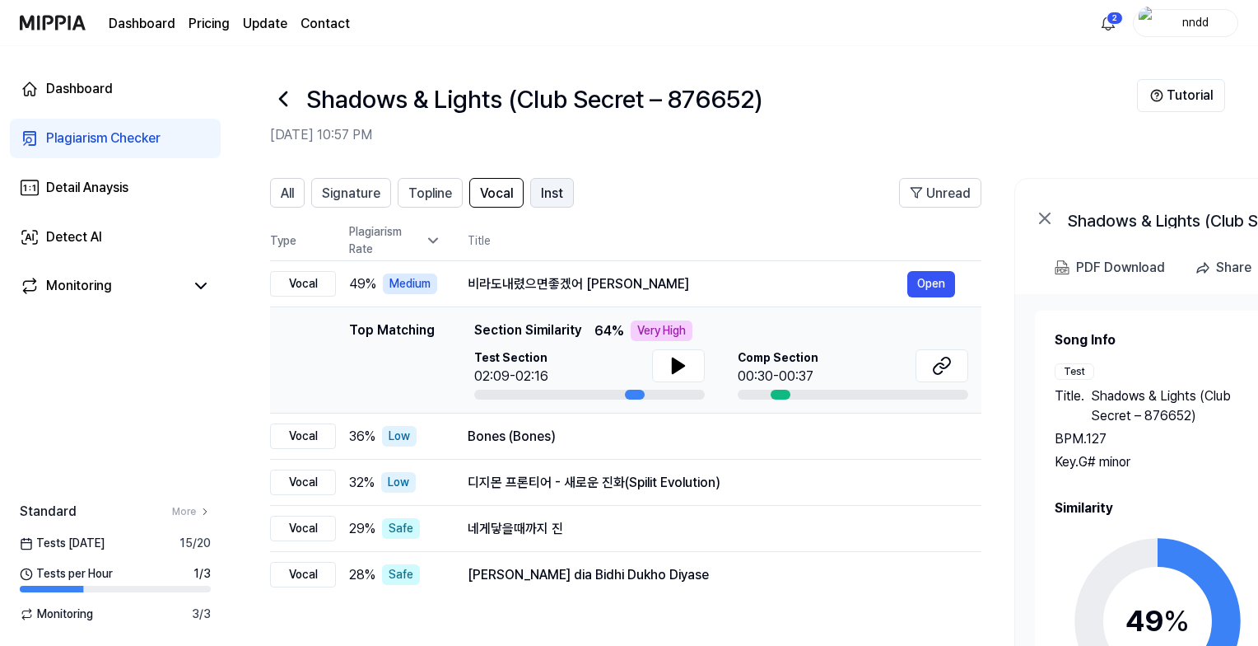
click at [558, 191] on span "Inst" at bounding box center [552, 194] width 22 height 20
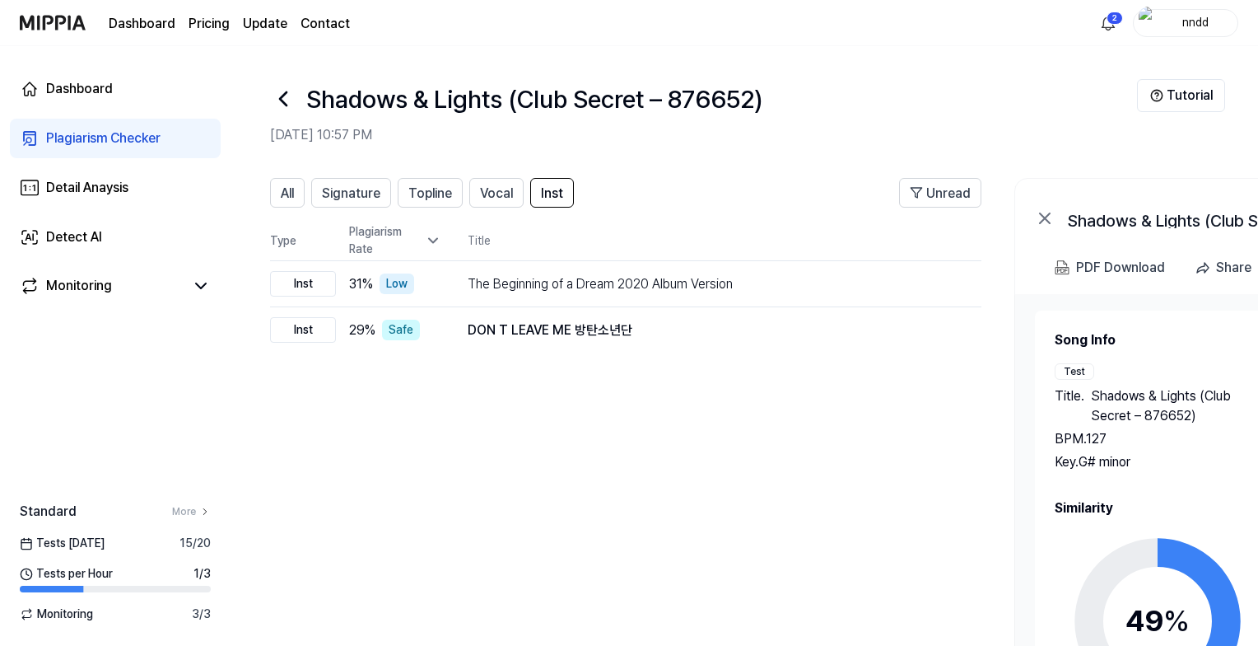
click at [285, 96] on icon at bounding box center [283, 99] width 26 height 26
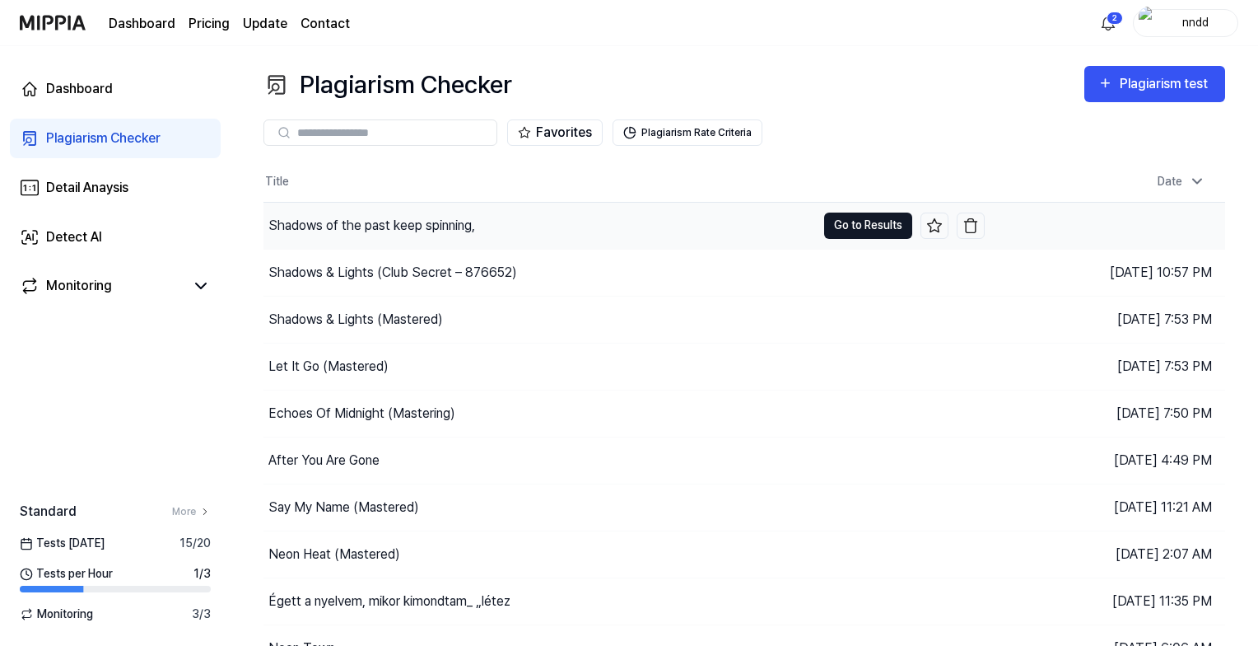
click at [834, 226] on button "Go to Results" at bounding box center [868, 225] width 88 height 26
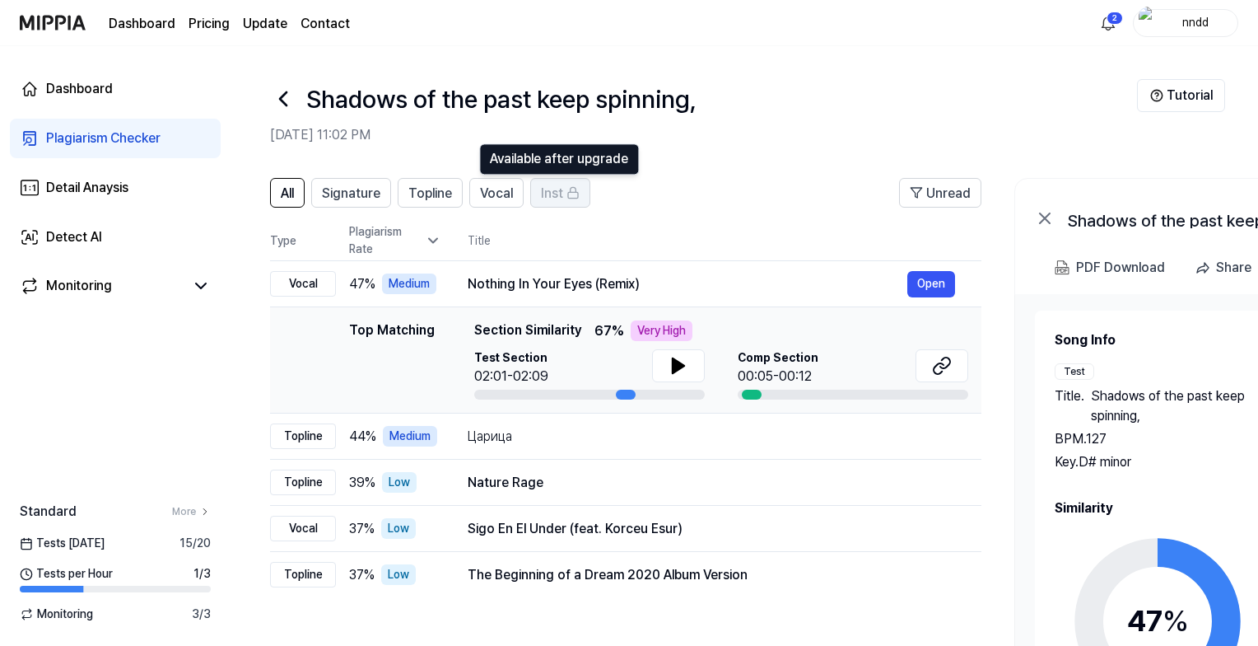
click at [577, 188] on icon at bounding box center [573, 192] width 13 height 13
click at [344, 200] on span "Signature" at bounding box center [351, 194] width 58 height 20
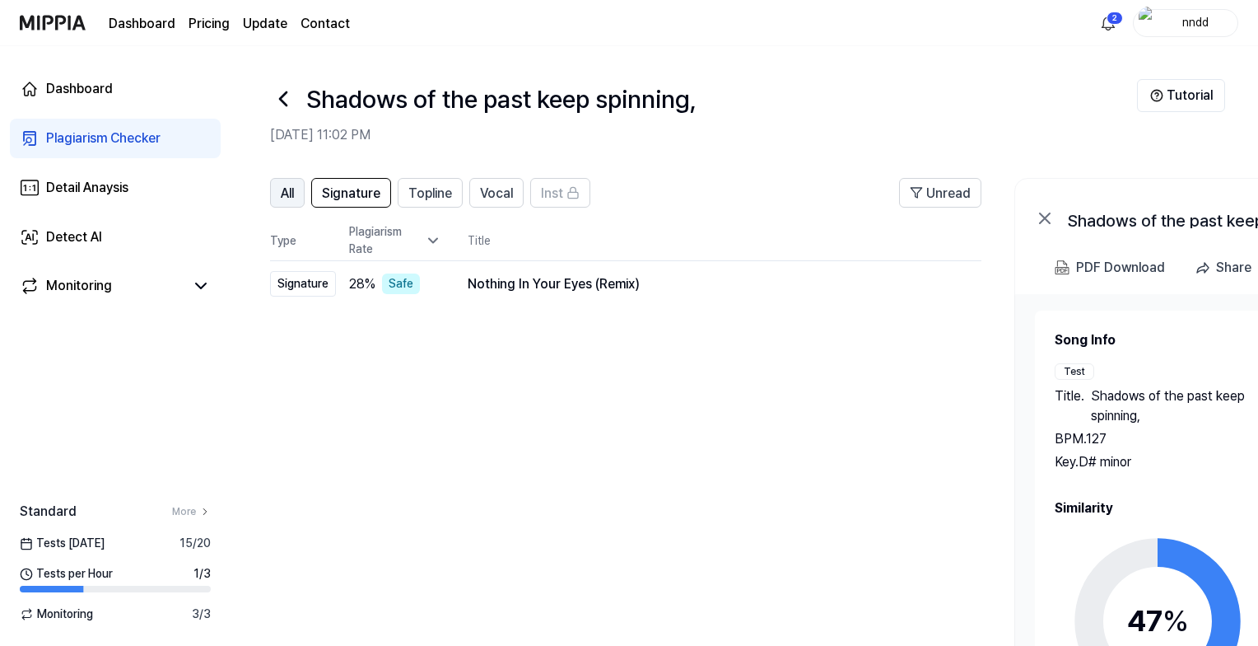
click at [286, 187] on span "All" at bounding box center [287, 194] width 13 height 20
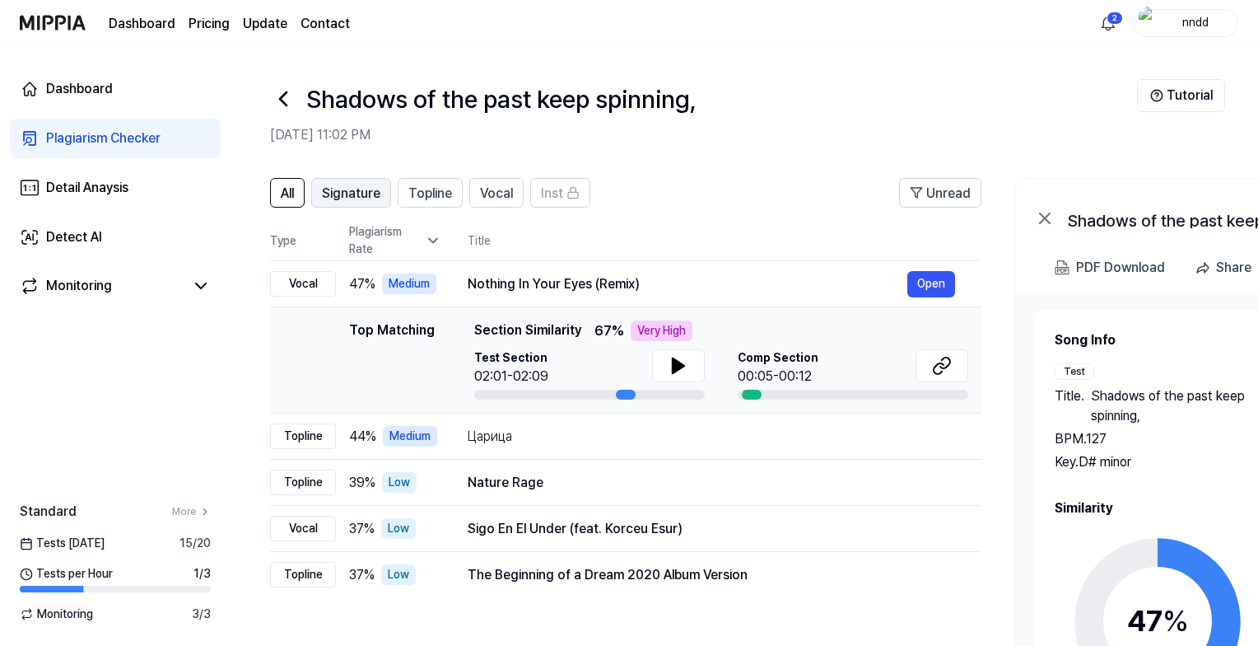
click at [375, 192] on span "Signature" at bounding box center [351, 194] width 58 height 20
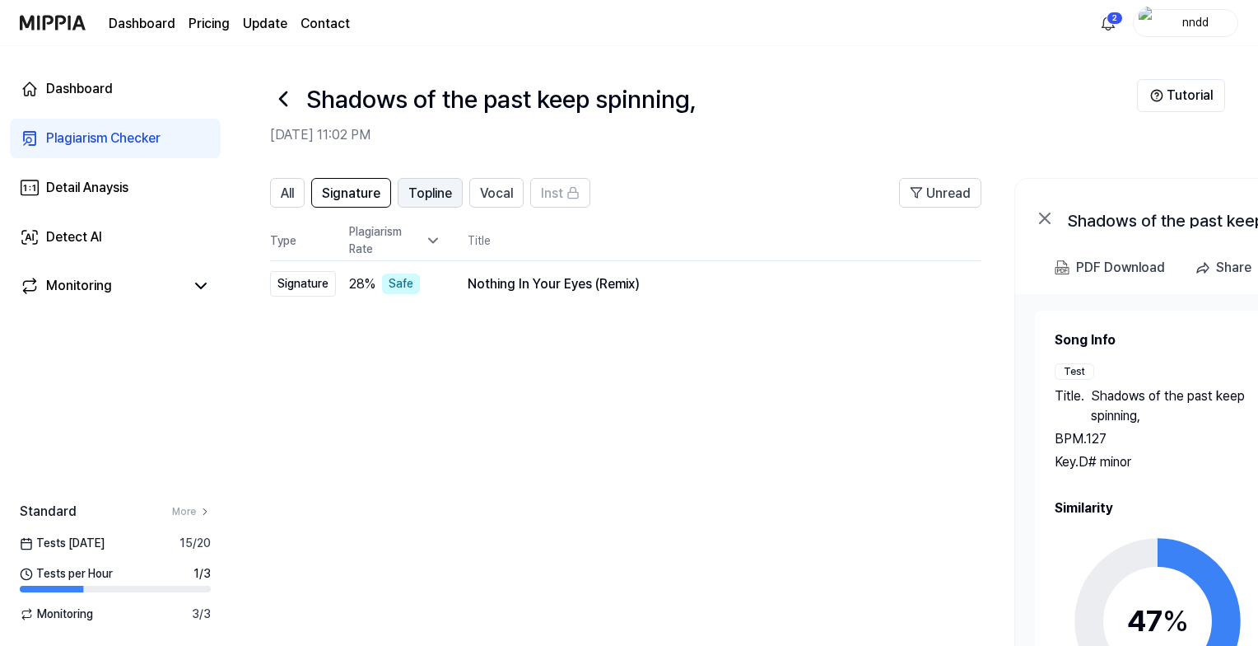
click at [451, 192] on span "Topline" at bounding box center [431, 194] width 44 height 20
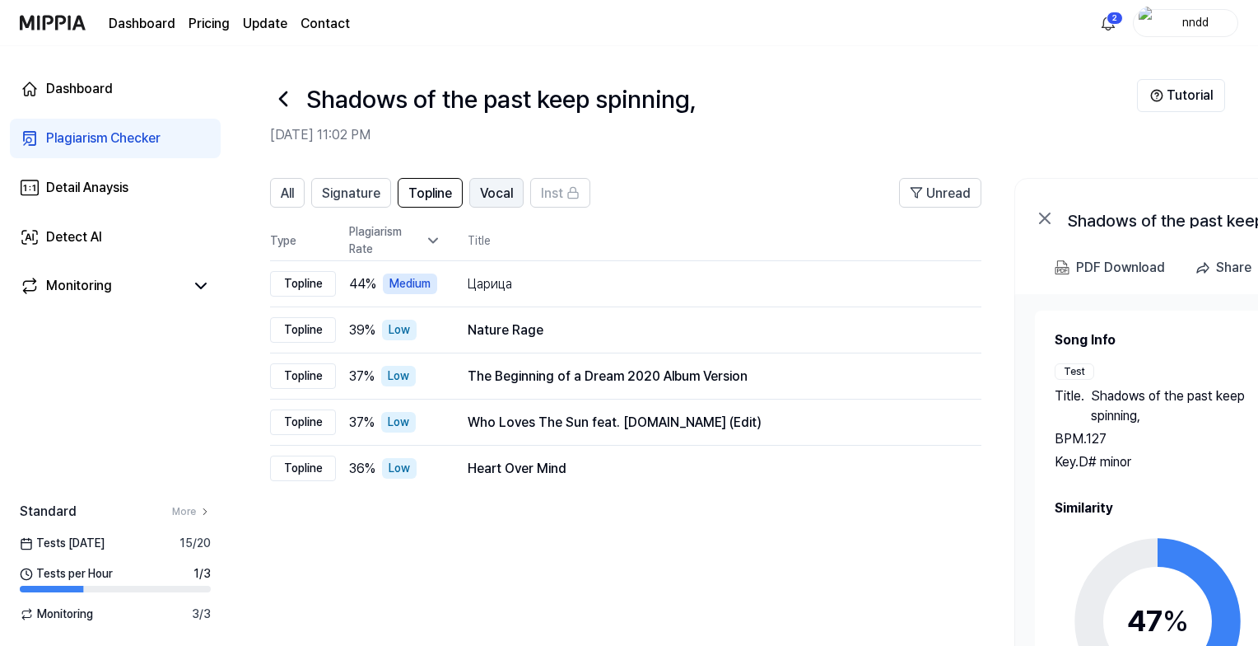
click at [494, 193] on span "Vocal" at bounding box center [496, 194] width 33 height 20
